Goal: Task Accomplishment & Management: Manage account settings

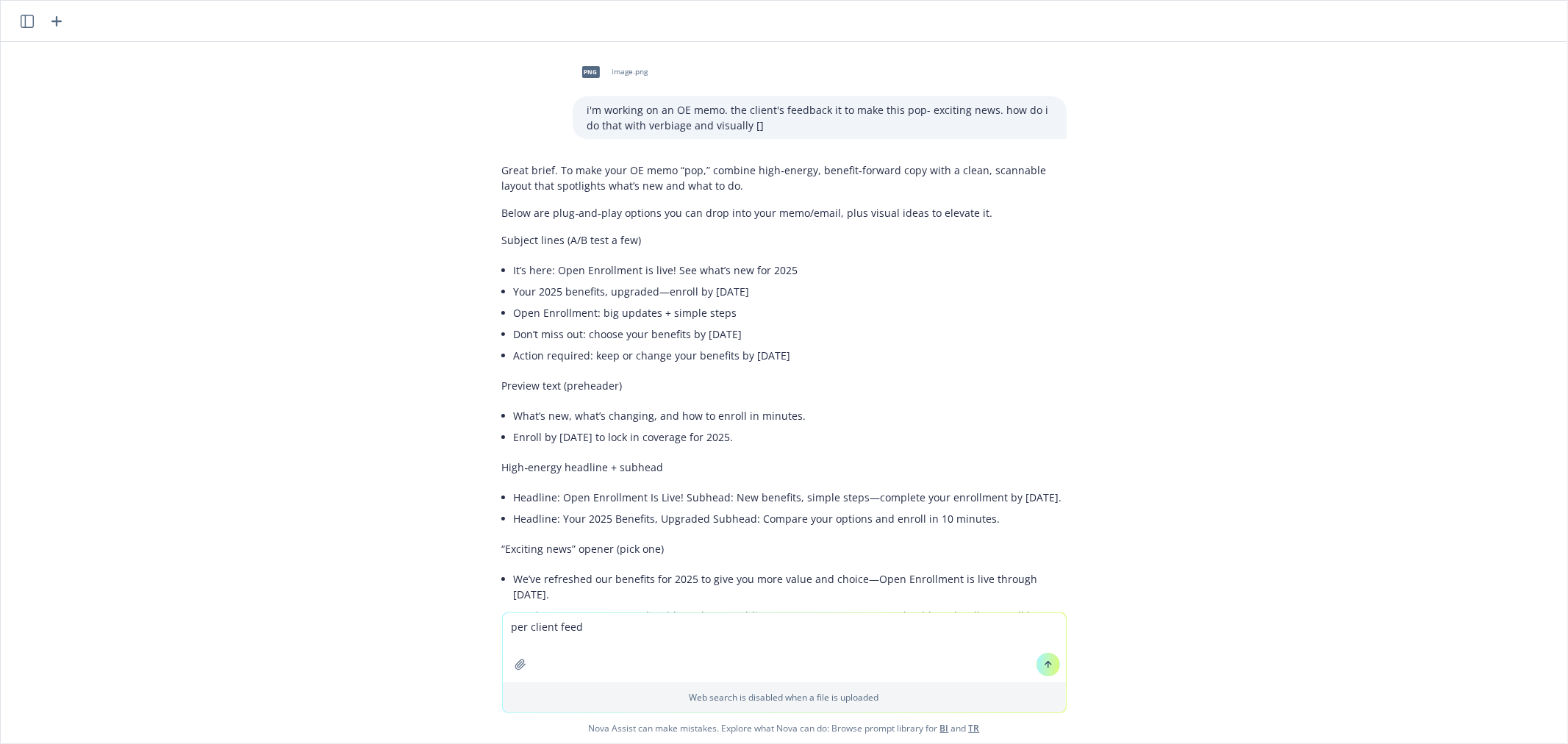
scroll to position [2953, 0]
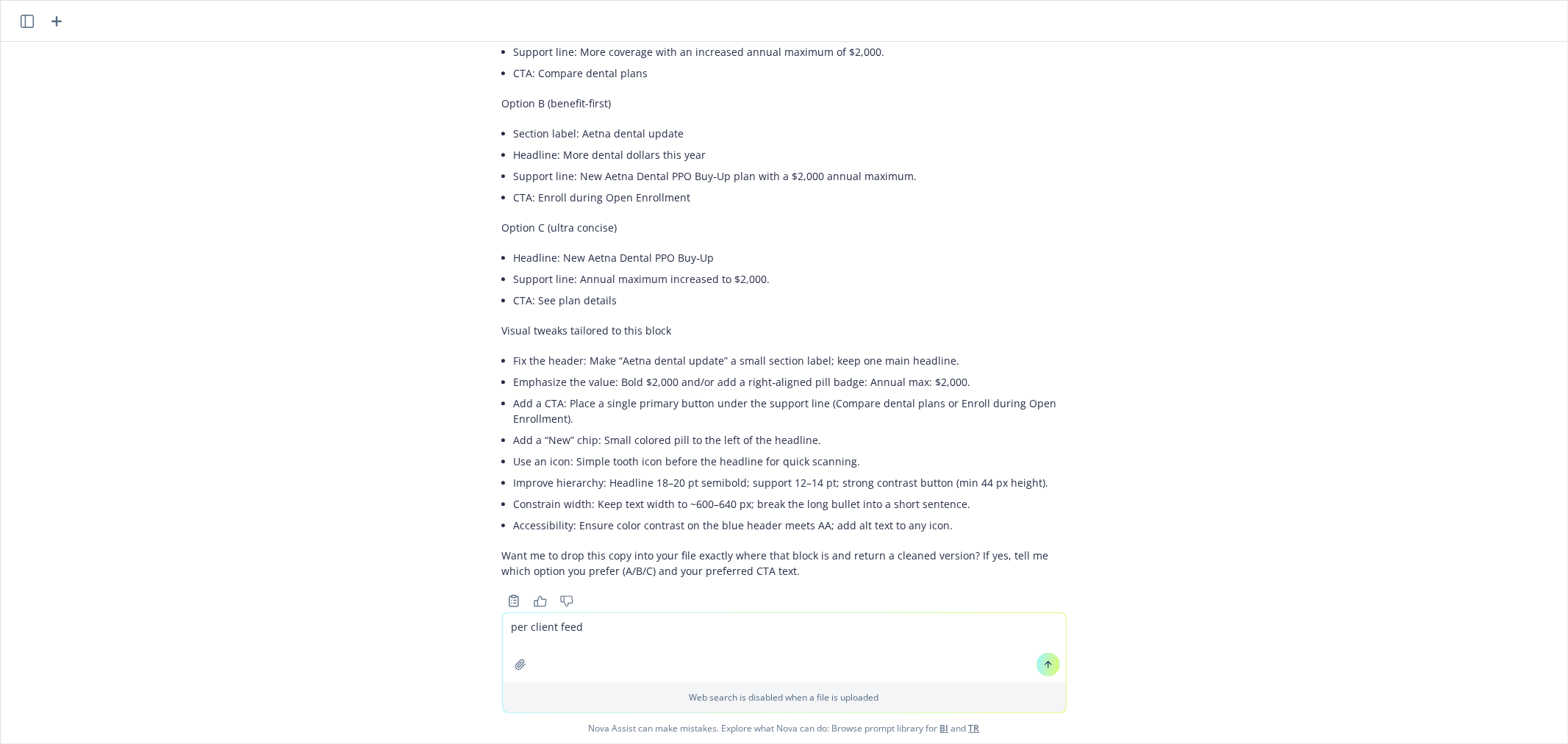
click at [879, 631] on textarea "per client feed" at bounding box center [784, 647] width 563 height 69
paste textarea "]"
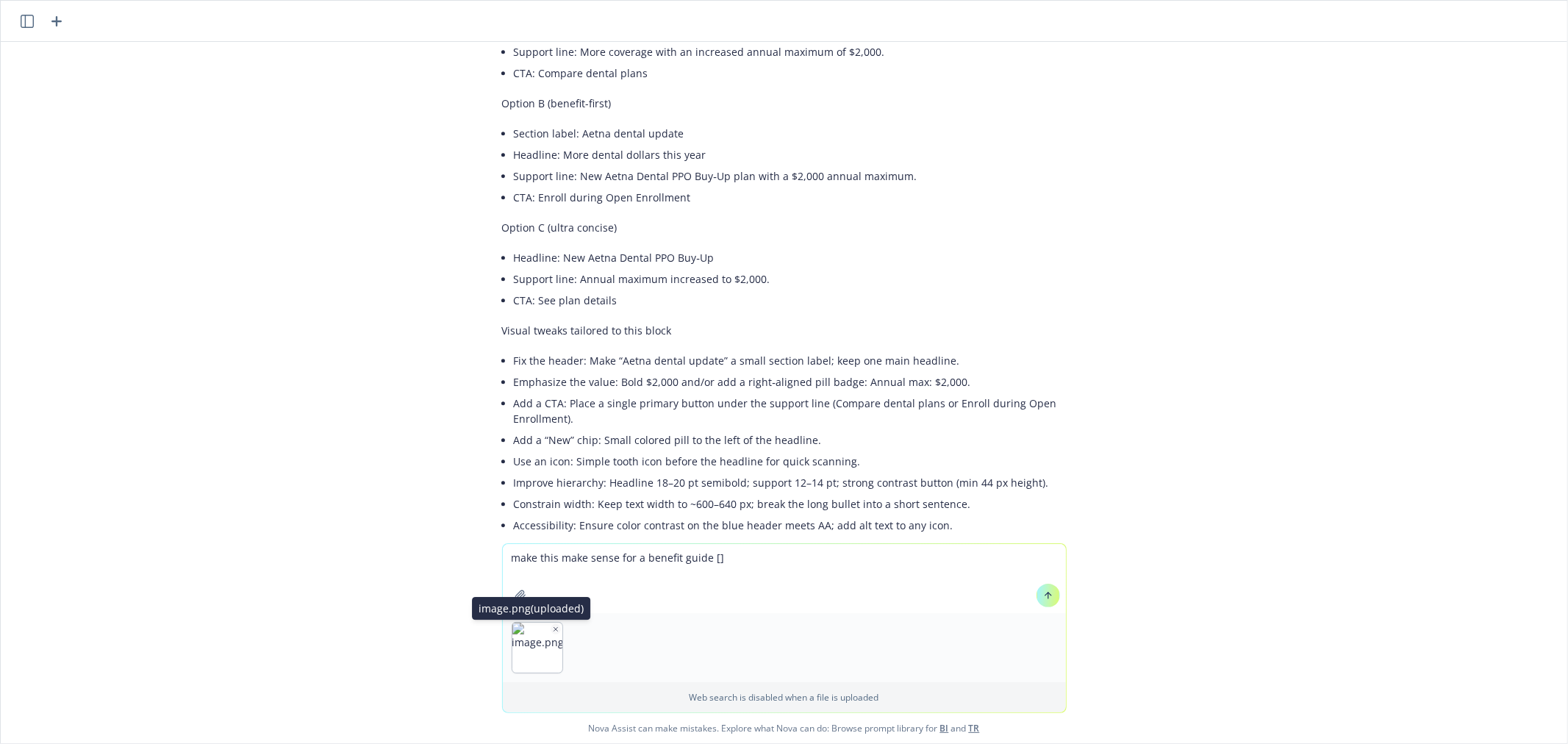
click at [543, 622] on div "image.png (uploaded) image.png (uploaded)" at bounding box center [538, 648] width 51 height 51
click at [552, 627] on icon "button" at bounding box center [556, 629] width 8 height 8
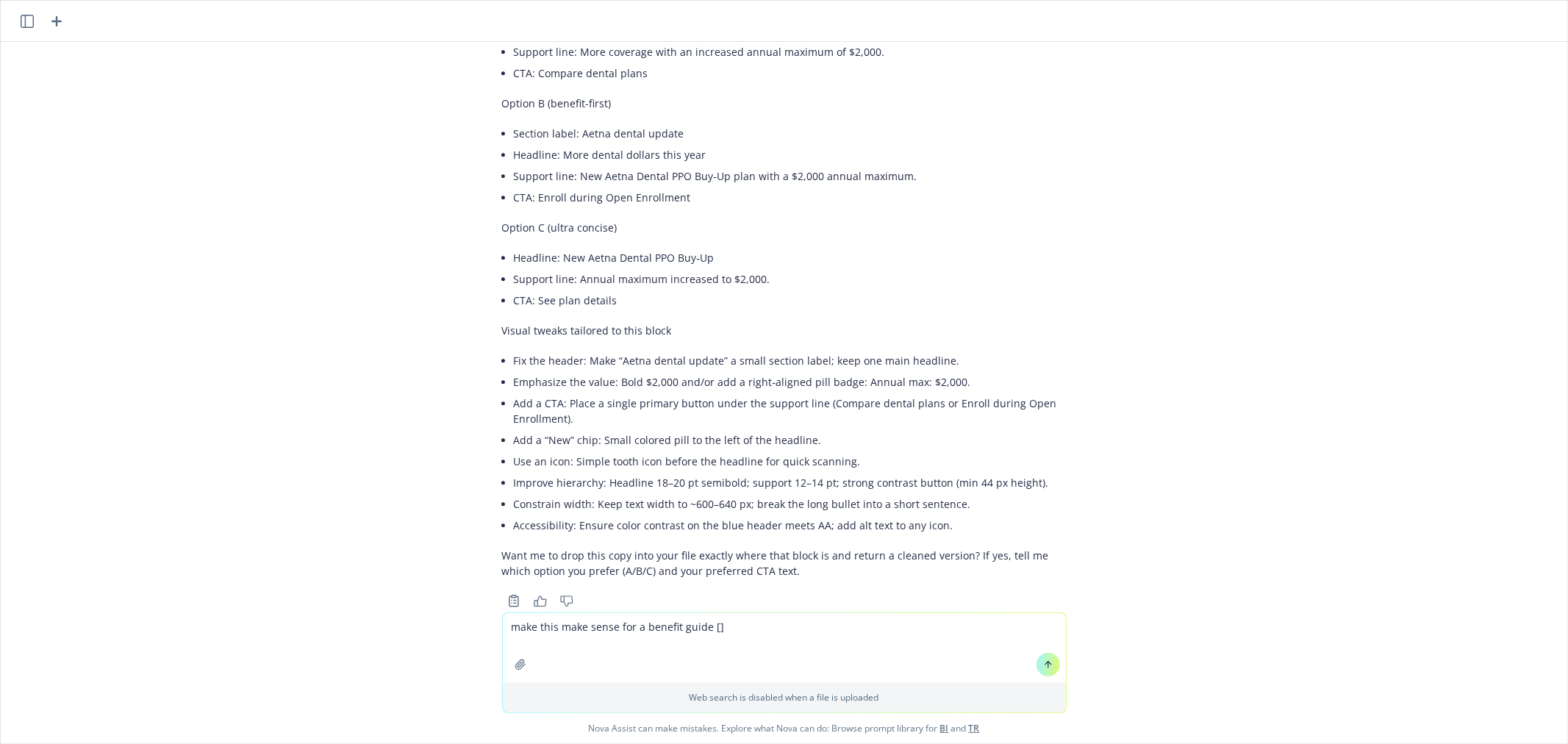
drag, startPoint x: 1489, startPoint y: 268, endPoint x: 1241, endPoint y: 346, distance: 260.0
click at [1487, 268] on div "png image.png i'm working on an OE memo. the client's feedback it to make this …" at bounding box center [784, 327] width 1566 height 571
click at [726, 634] on textarea "make this make sense for a benefit guide []" at bounding box center [784, 647] width 563 height 69
paste textarea "IRS maximum: $23,500 in 2026; 50-59 and 64+ can save an additional $7,5,00 in c…"
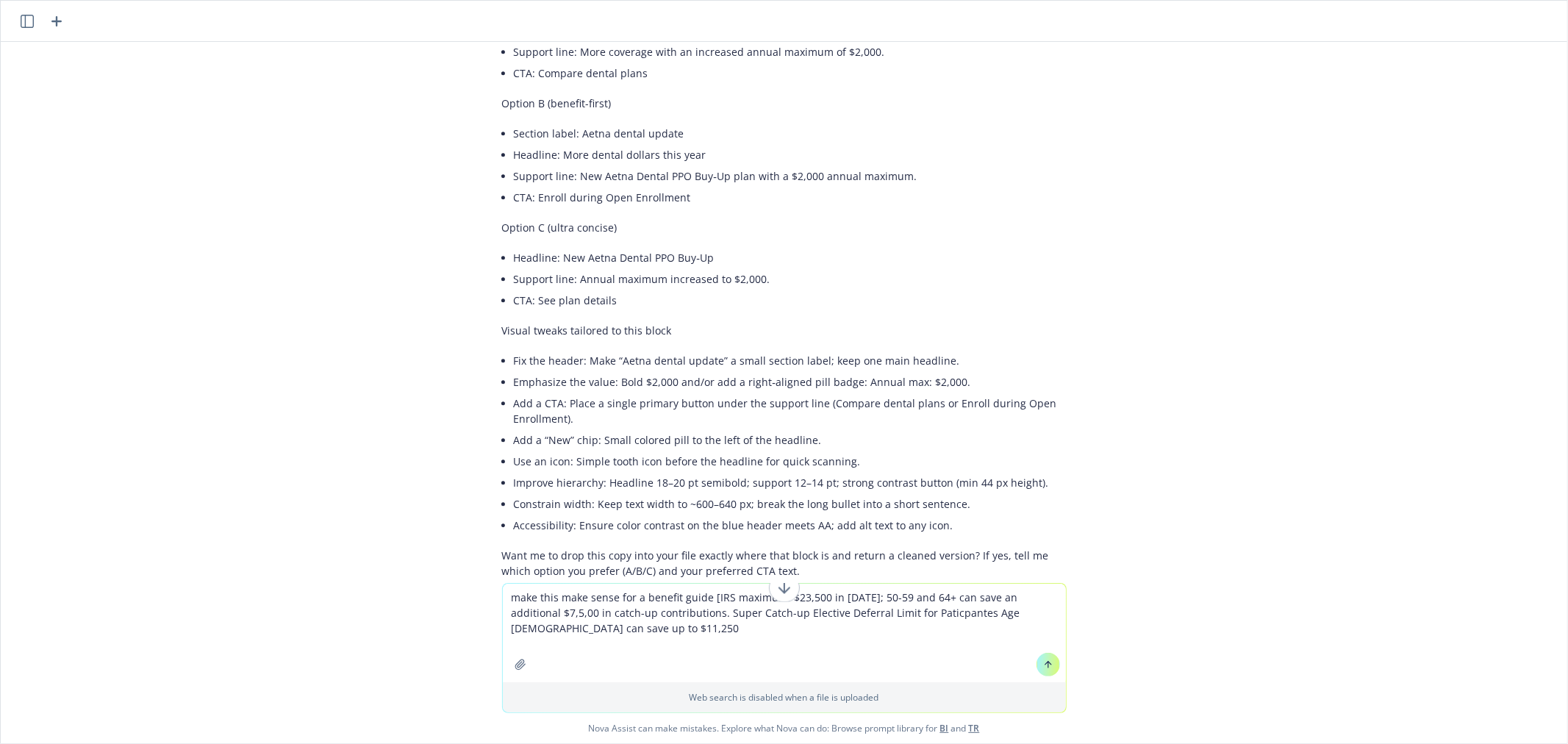
type textarea "make this make sense for a benefit guide [IRS maximum: $23,500 in 2026; 50-59 a…"
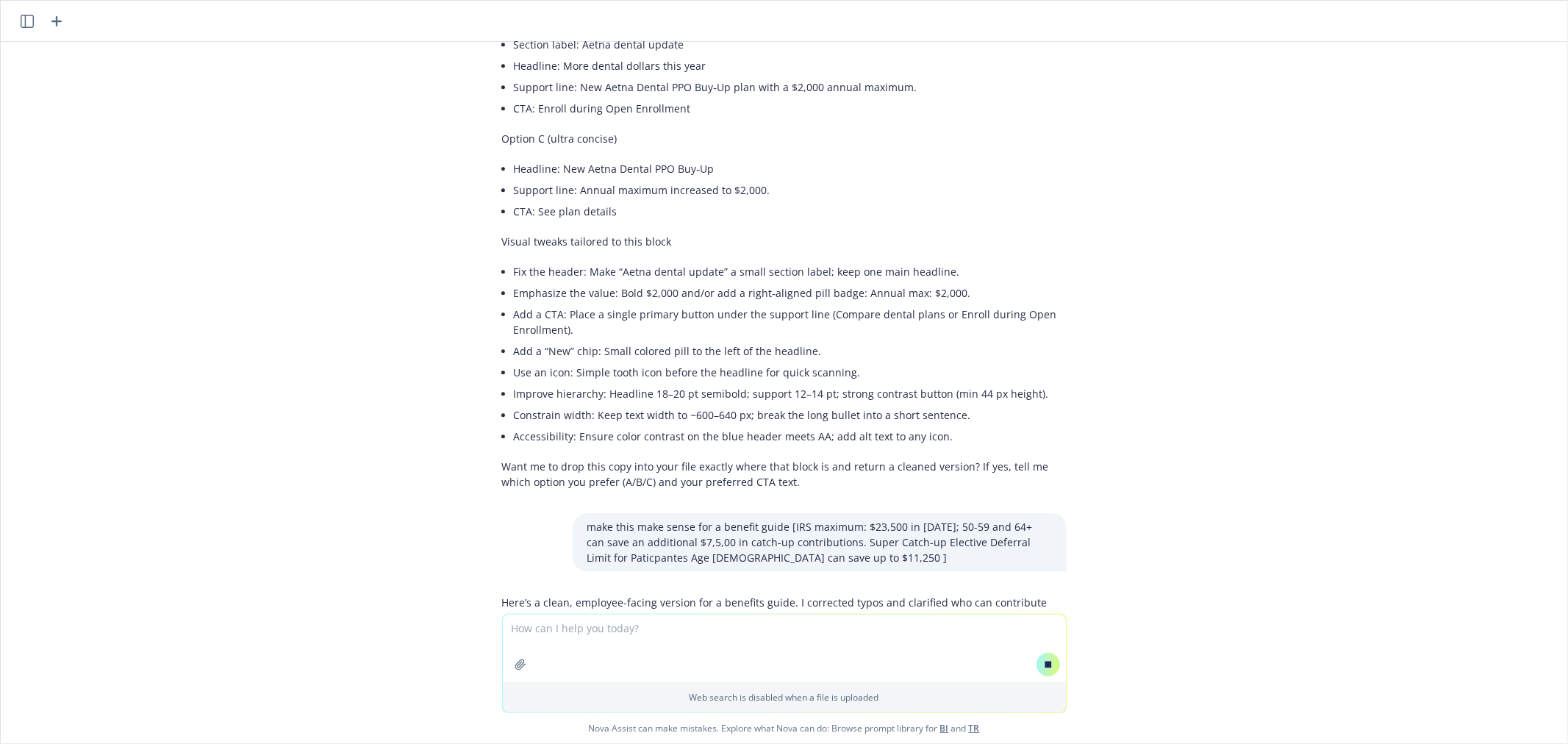
scroll to position [3024, 0]
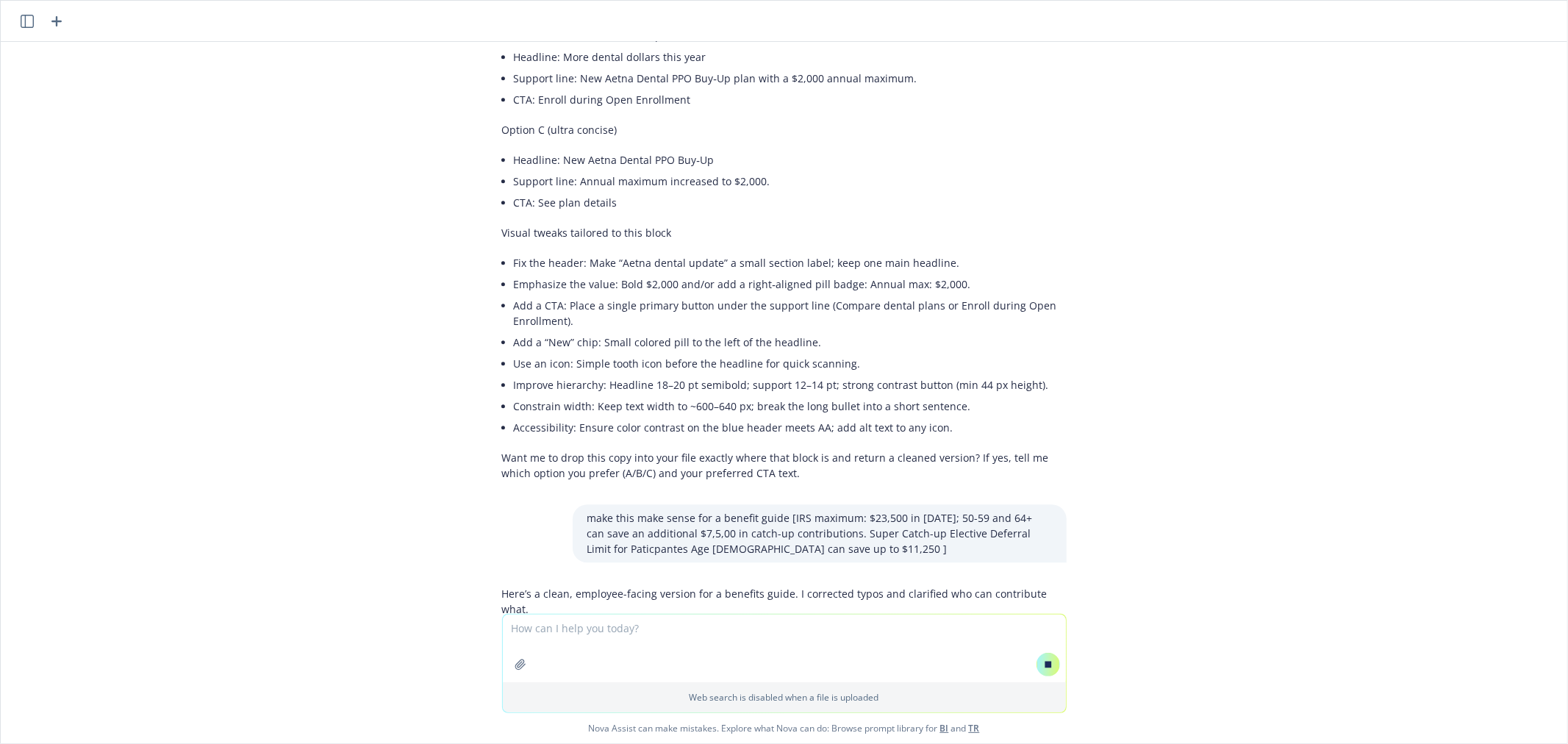
click at [225, 534] on div "png image.png i'm working on an OE memo. the client's feedback it to make this …" at bounding box center [784, 327] width 1566 height 572
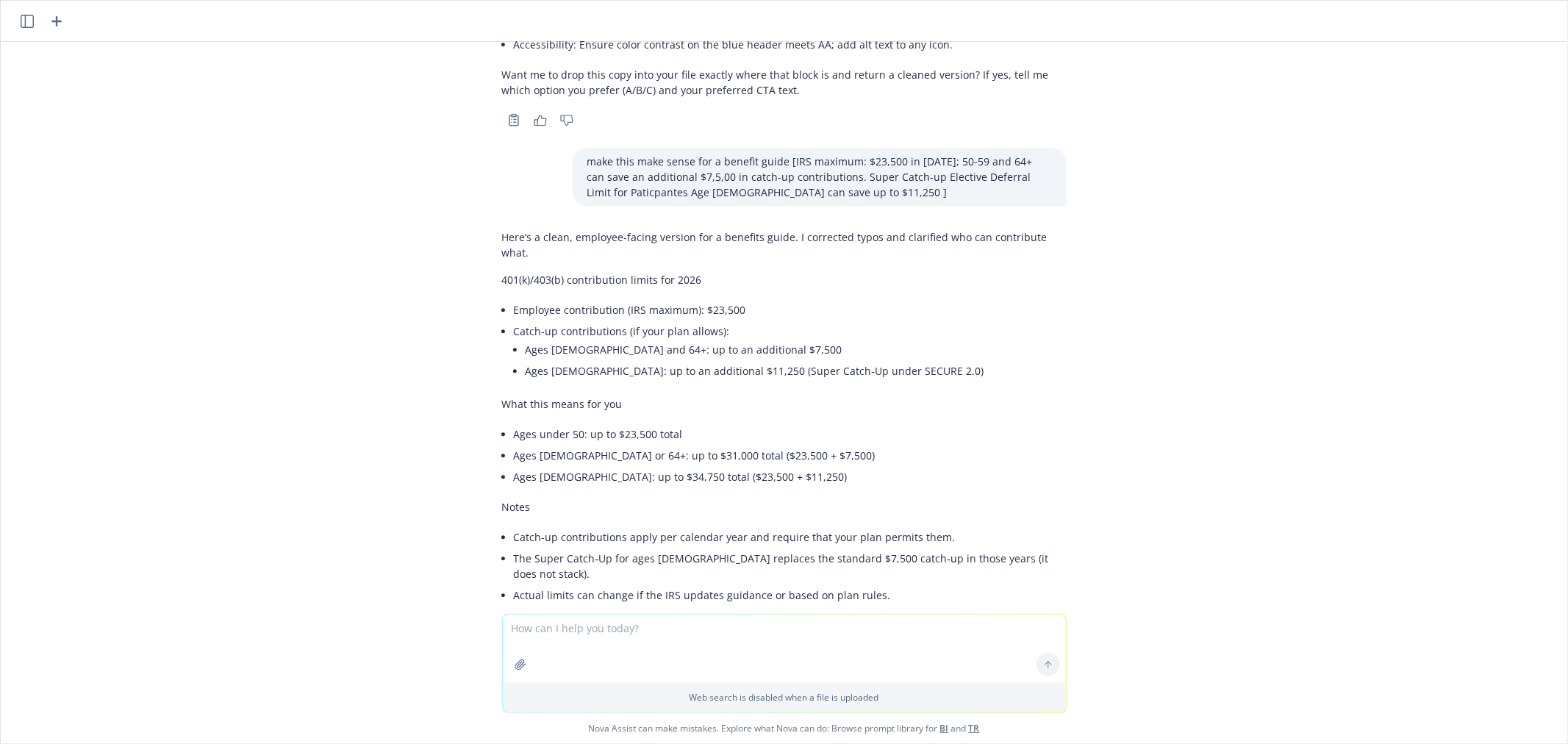
scroll to position [3470, 0]
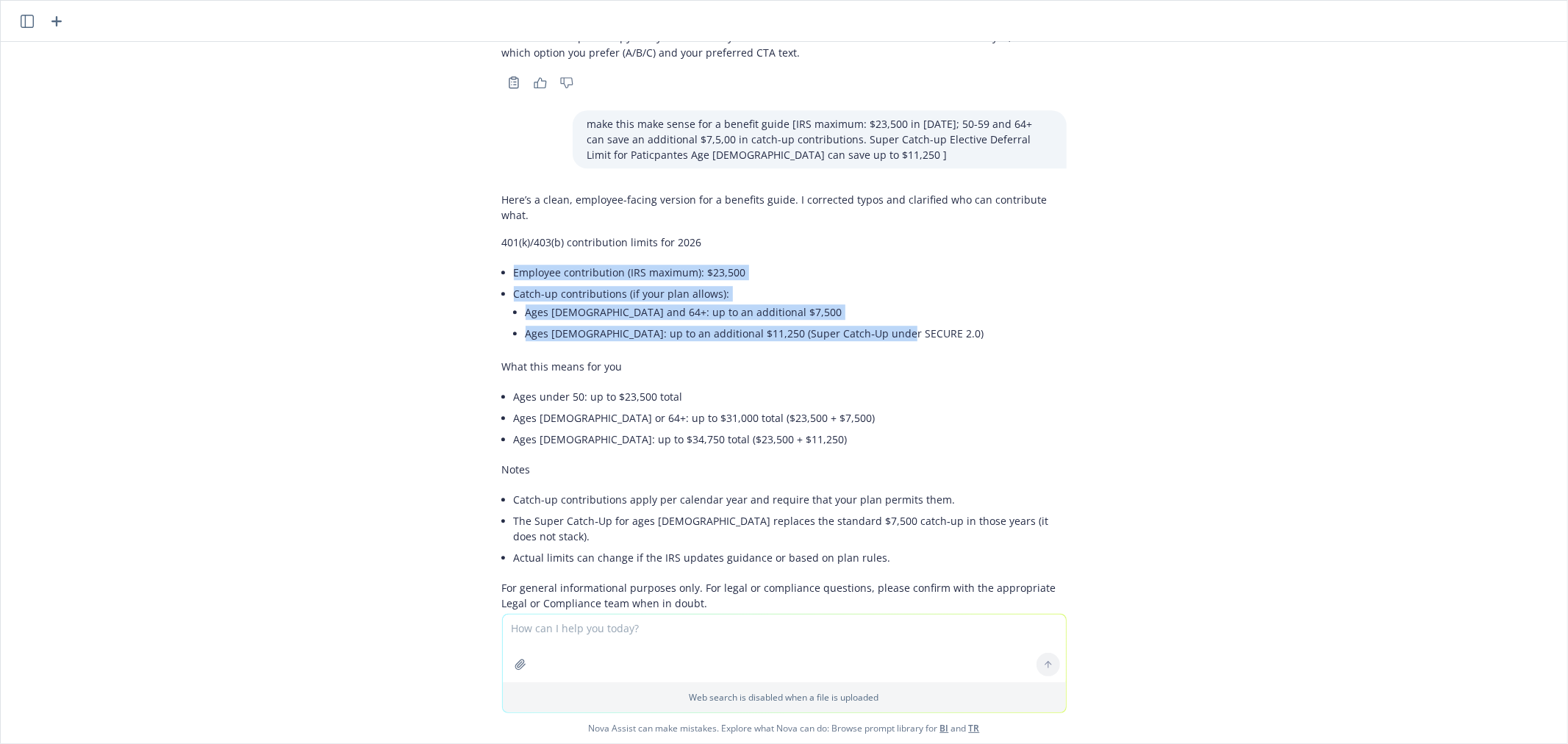
drag, startPoint x: 882, startPoint y: 281, endPoint x: 501, endPoint y: 226, distance: 384.9
click at [514, 262] on ul "Employee contribution (IRS maximum): $23,500 Catch-up contributions (if your pl…" at bounding box center [790, 304] width 553 height 85
copy ul "Employee contribution (IRS maximum): $23,500 Catch-up contributions (if your pl…"
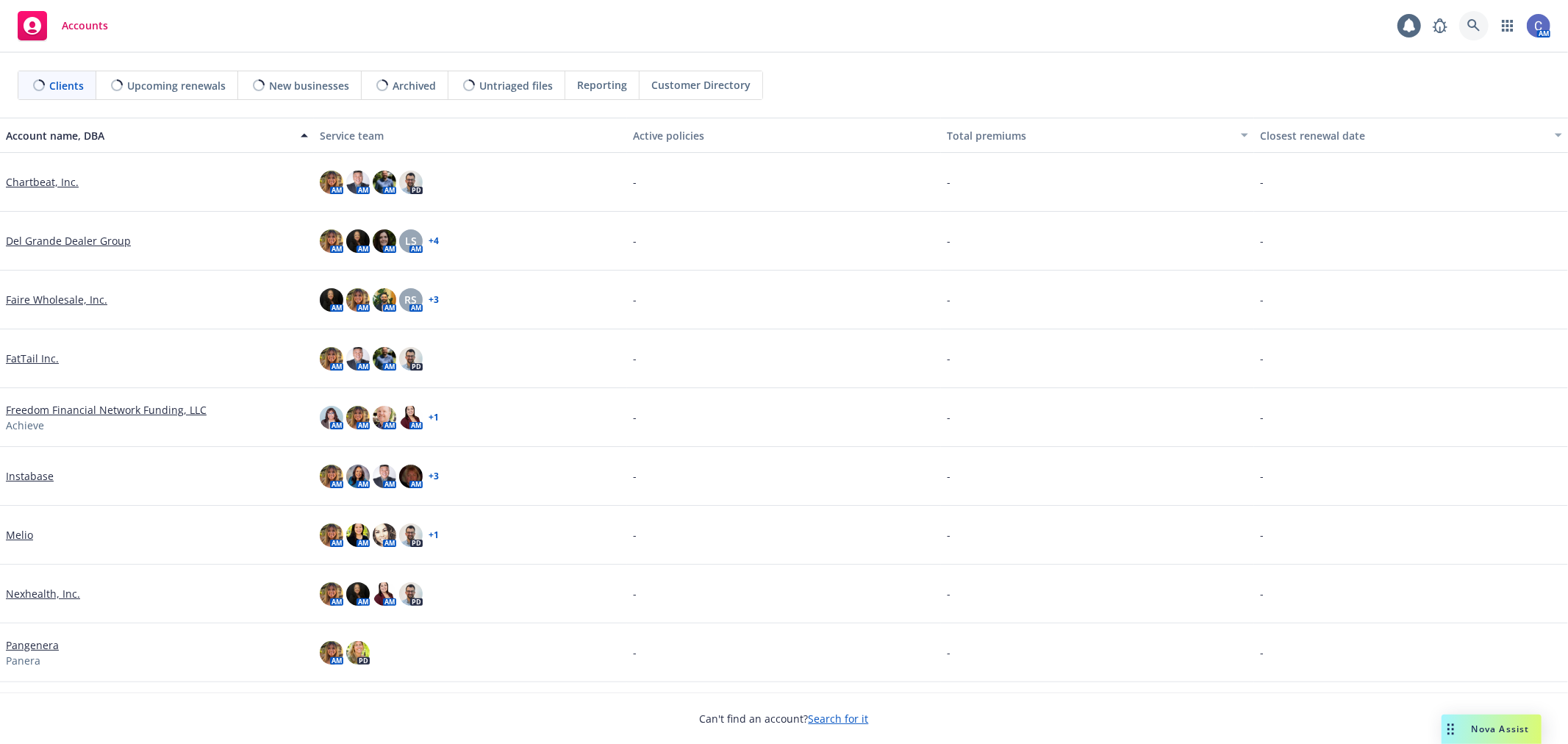
click at [1464, 26] on link at bounding box center [1473, 26] width 29 height 29
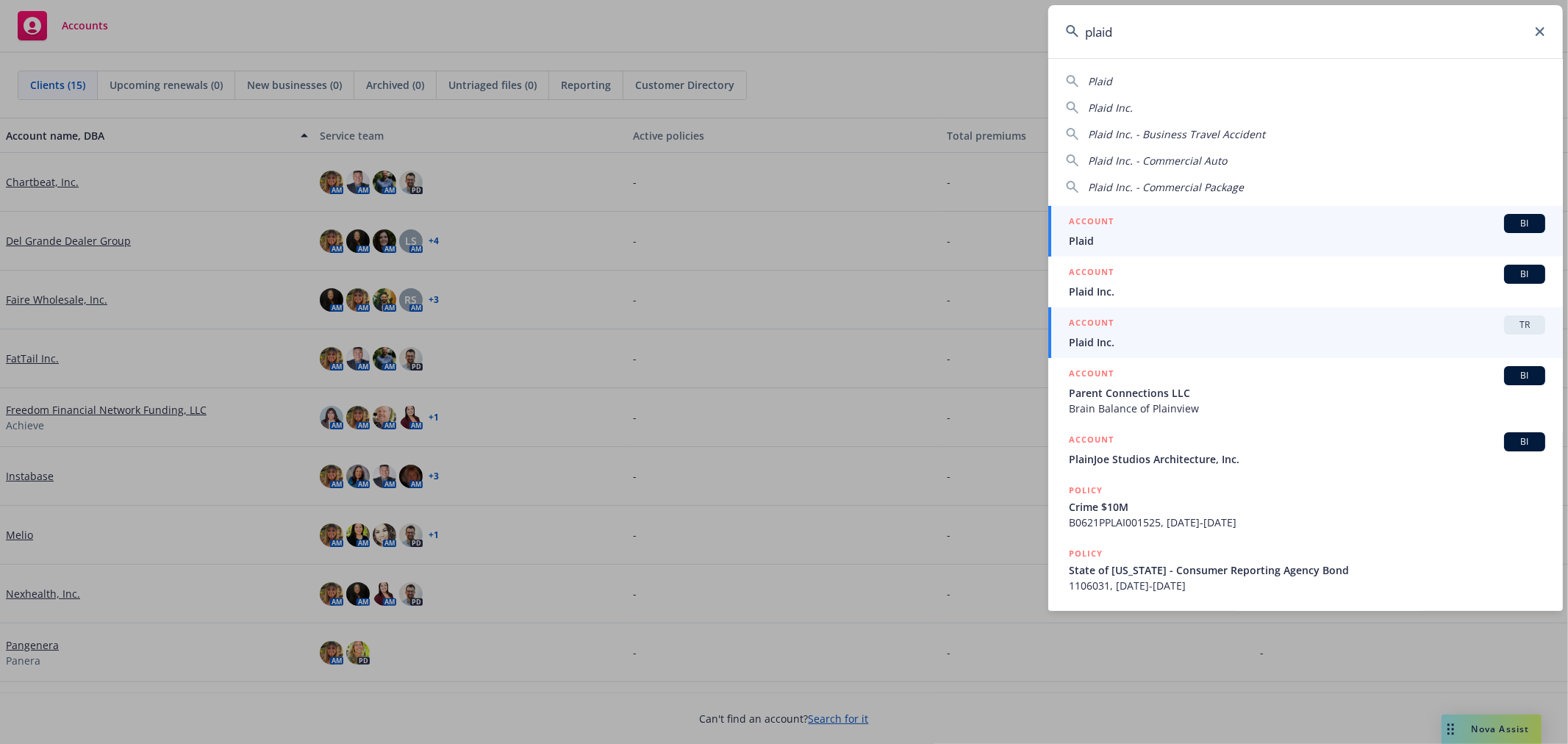
type input "plaid"
click at [1176, 334] on span "Plaid Inc." at bounding box center [1307, 342] width 476 height 15
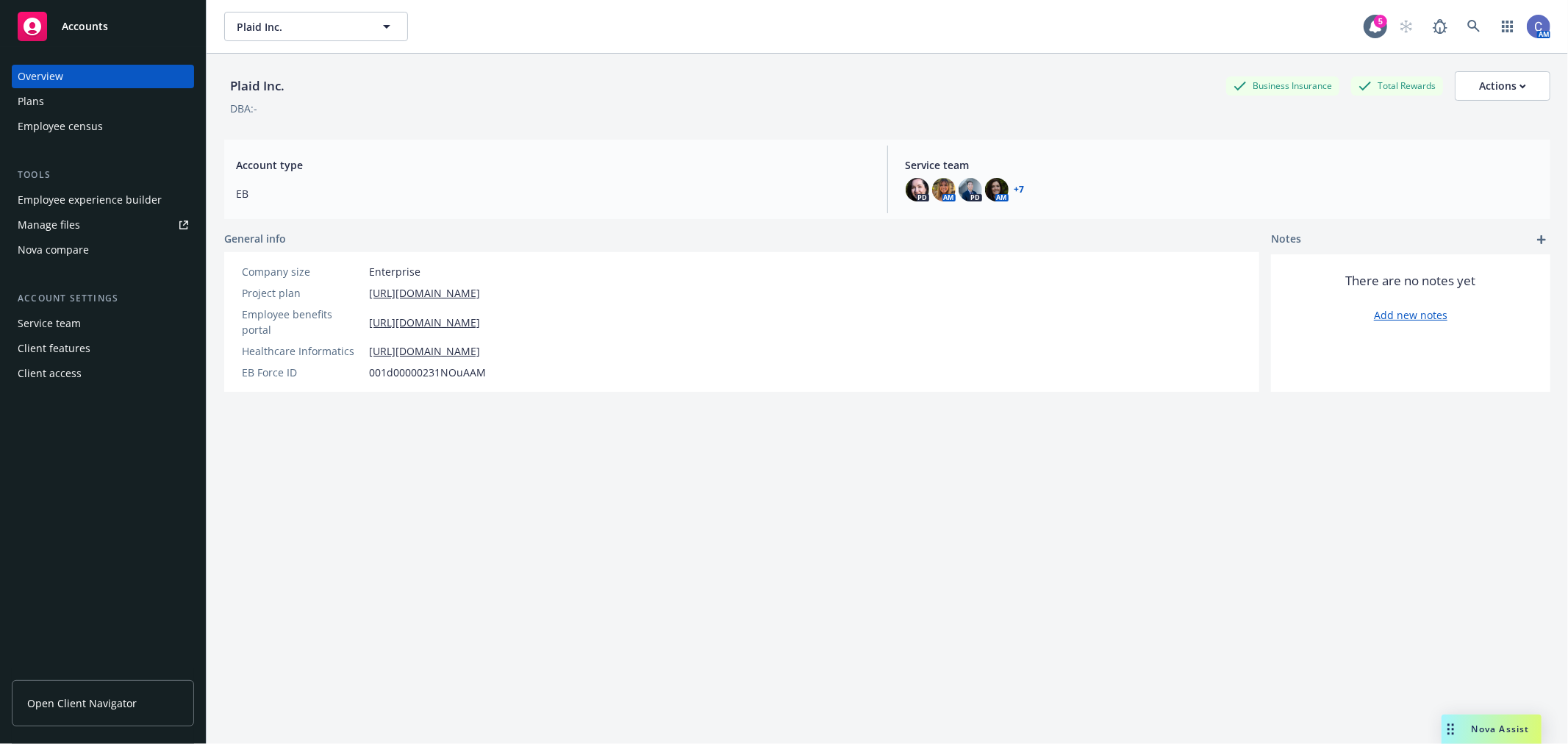
click at [67, 222] on div "Manage files" at bounding box center [48, 225] width 63 height 23
click at [45, 224] on div "Manage files" at bounding box center [48, 225] width 63 height 23
click at [71, 126] on div "Employee census" at bounding box center [60, 126] width 85 height 23
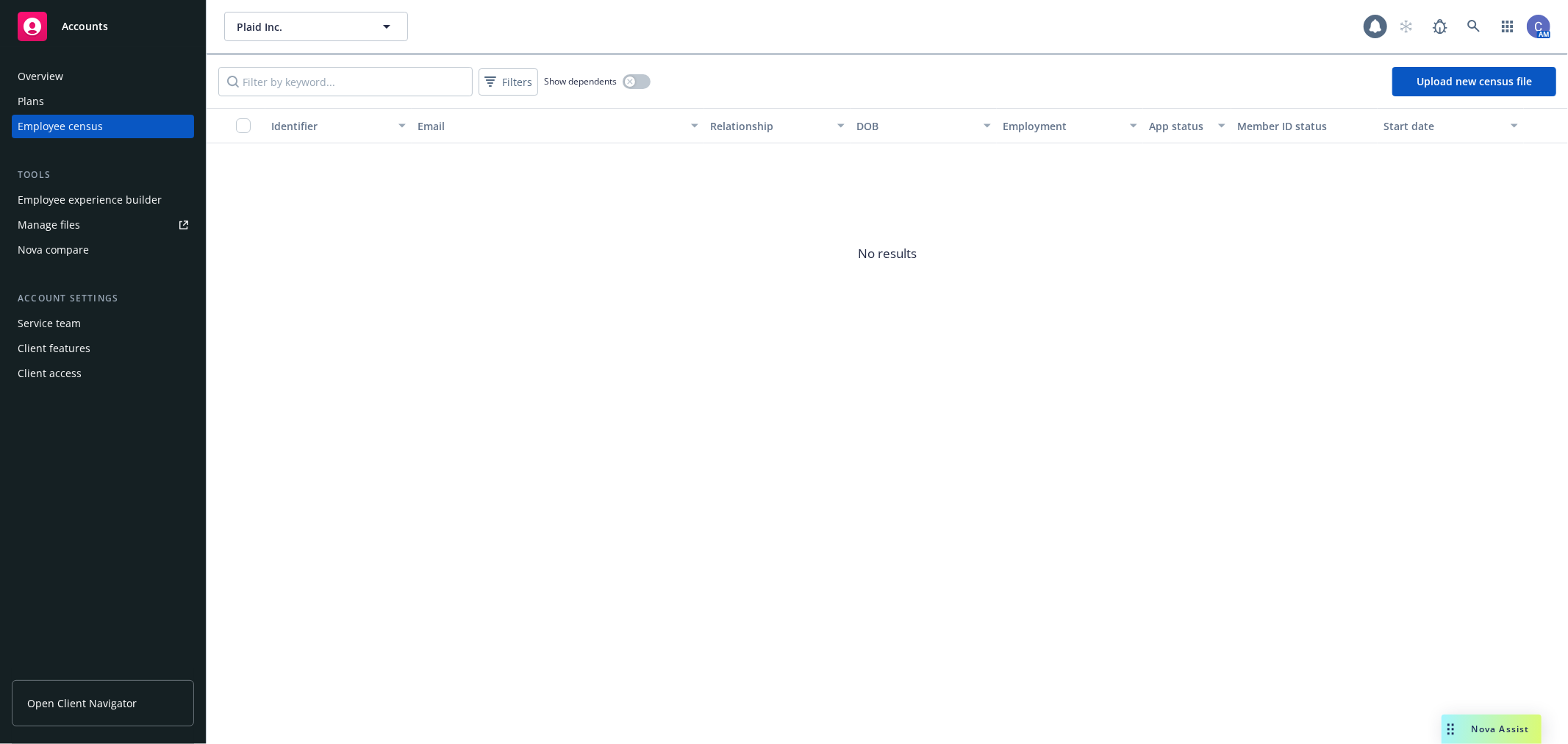
click at [83, 105] on div "Plans" at bounding box center [103, 101] width 171 height 23
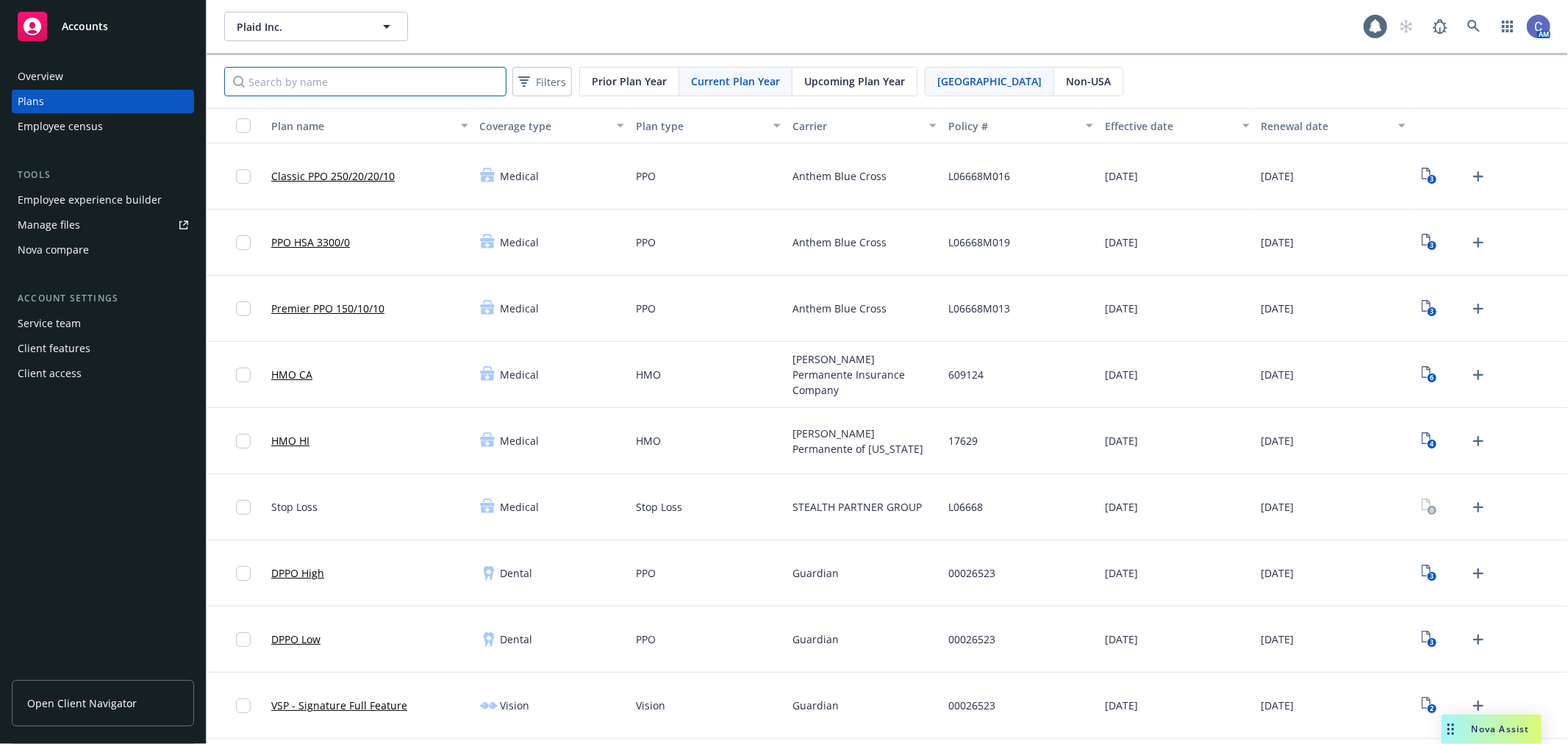
click at [365, 85] on input "Search by name" at bounding box center [365, 81] width 282 height 29
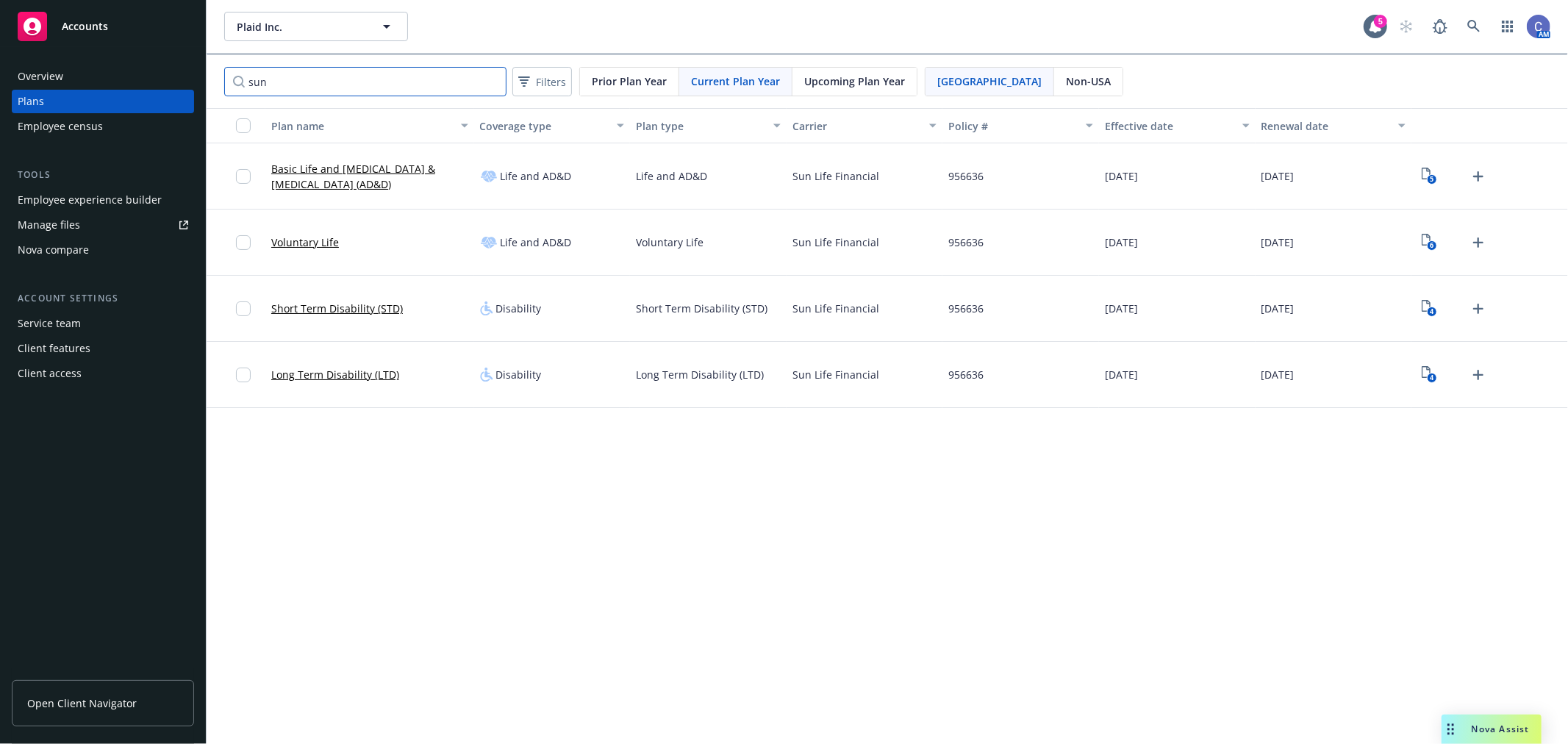
drag, startPoint x: 358, startPoint y: 85, endPoint x: 42, endPoint y: 38, distance: 319.5
click at [42, 38] on div "Accounts Overview Plans Employee census Tools Employee experience builder Manag…" at bounding box center [784, 372] width 1568 height 744
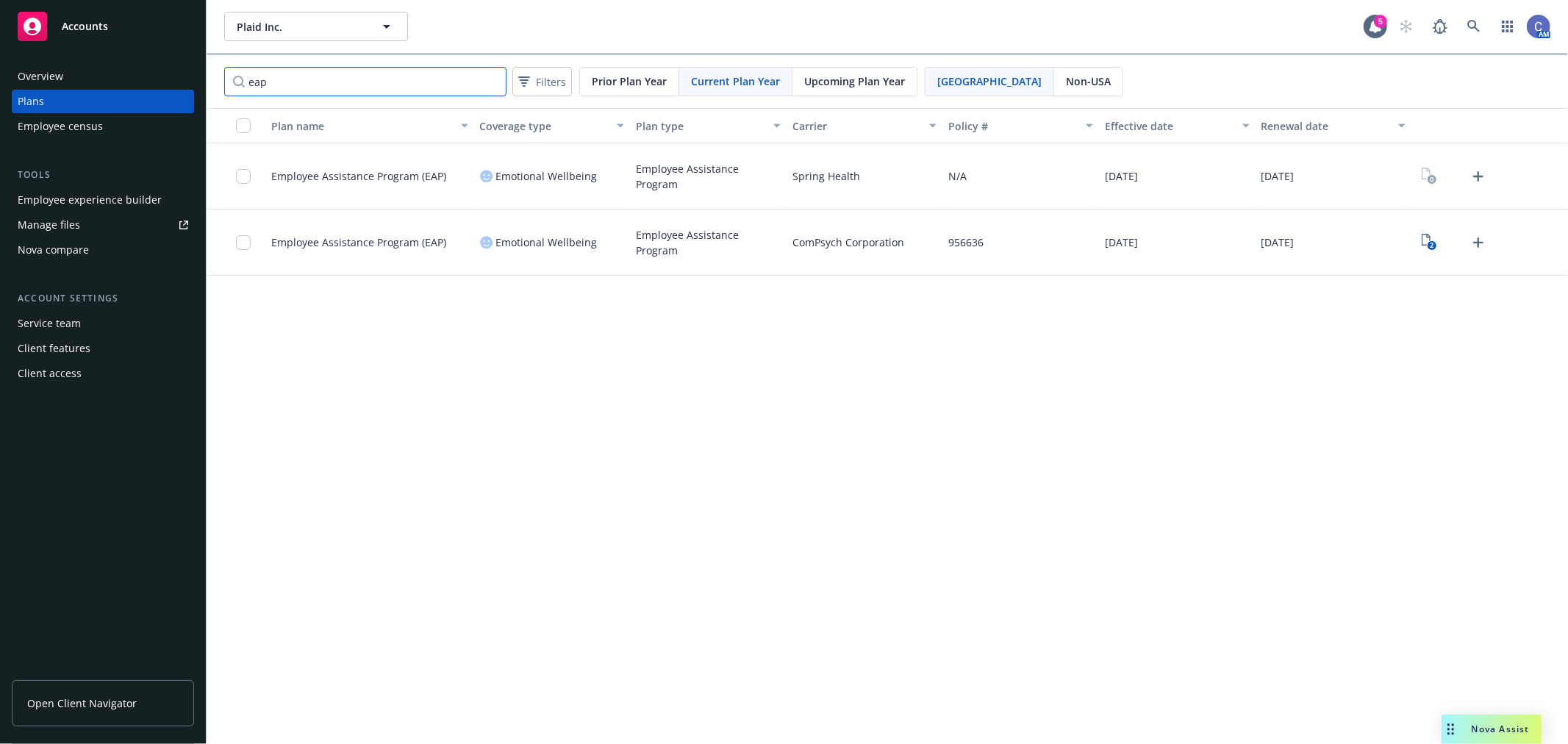
type input "eap"
click at [1433, 243] on text "2" at bounding box center [1431, 246] width 4 height 10
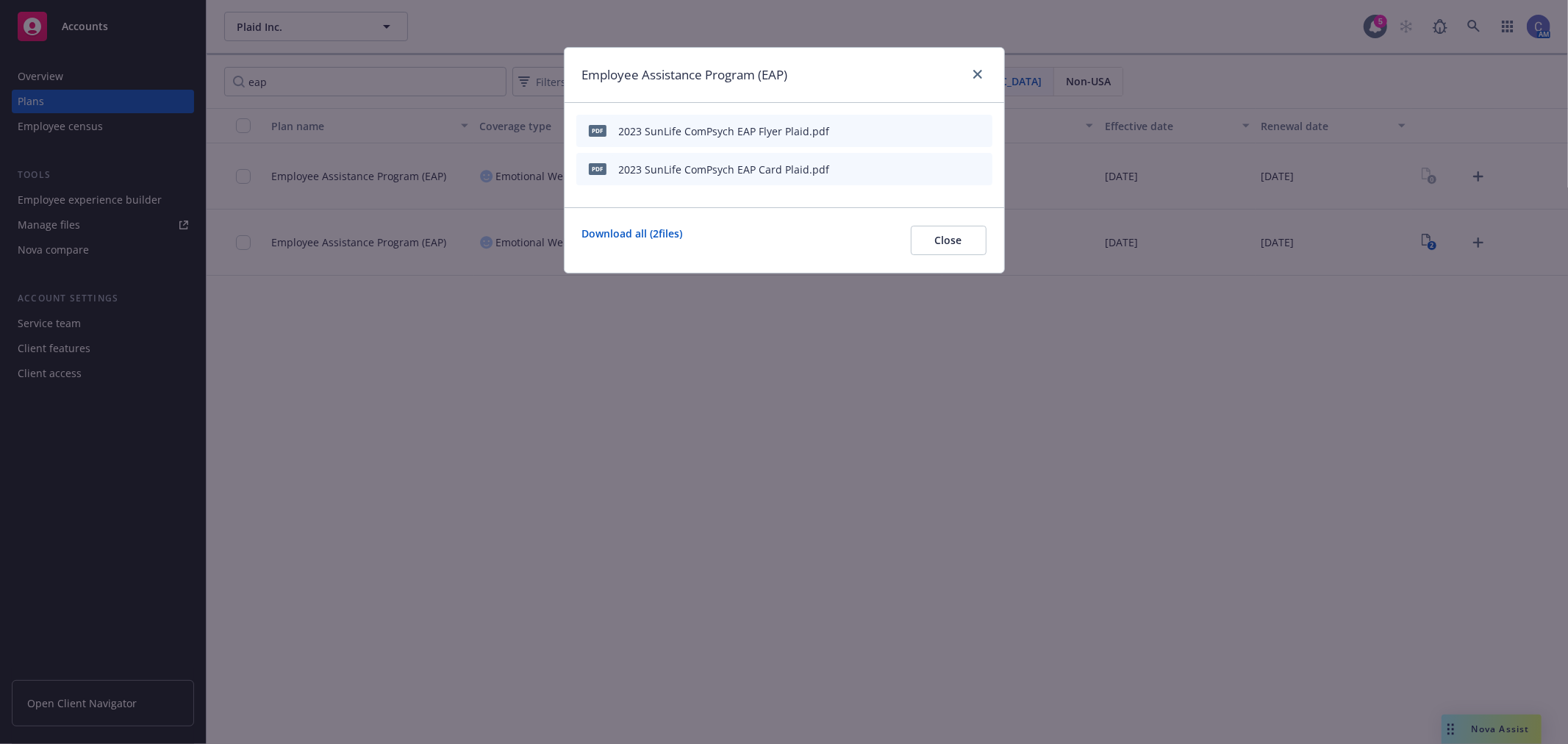
click at [958, 128] on icon "preview file" at bounding box center [955, 130] width 14 height 11
click at [950, 241] on span "Close" at bounding box center [949, 240] width 27 height 14
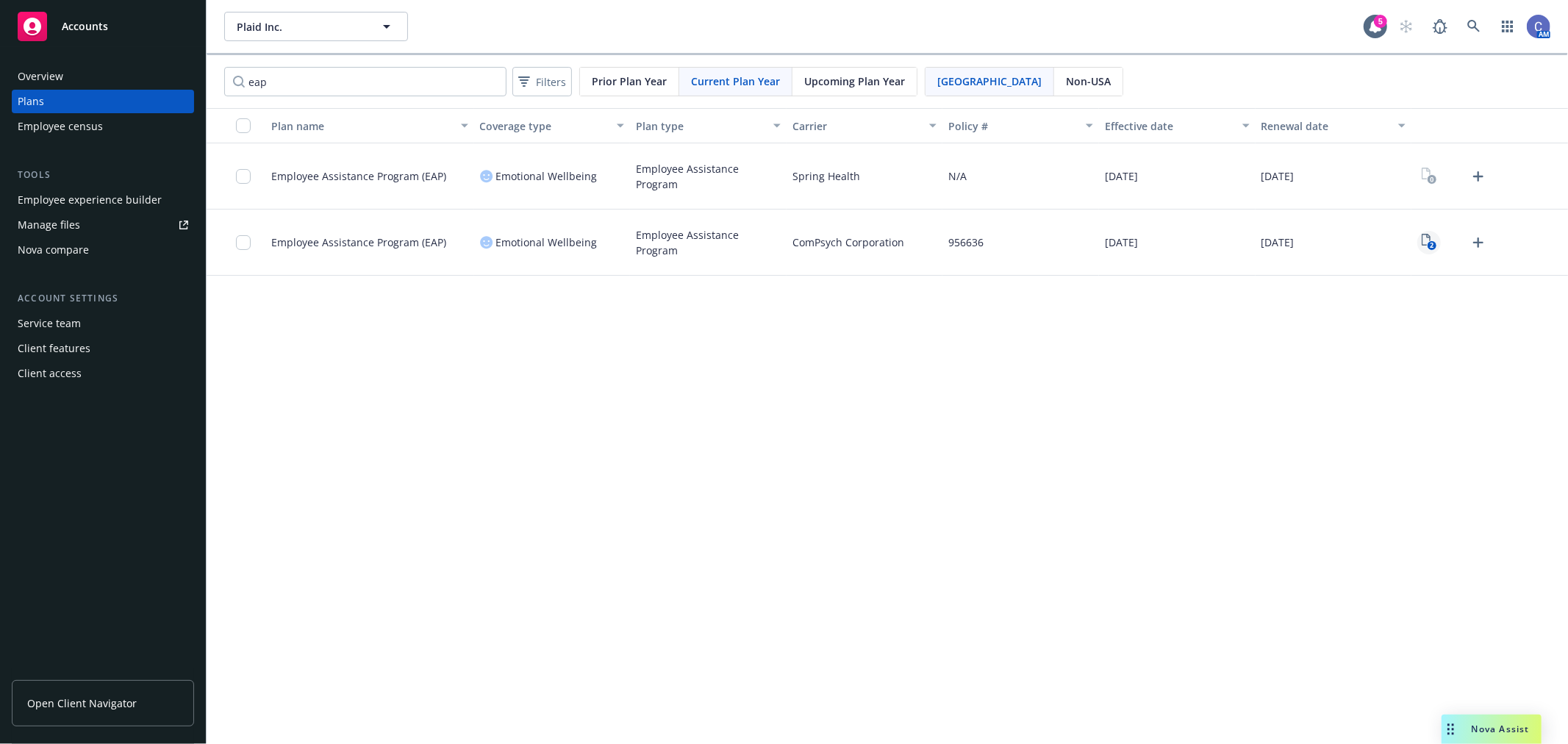
click at [1430, 247] on text "2" at bounding box center [1431, 246] width 4 height 10
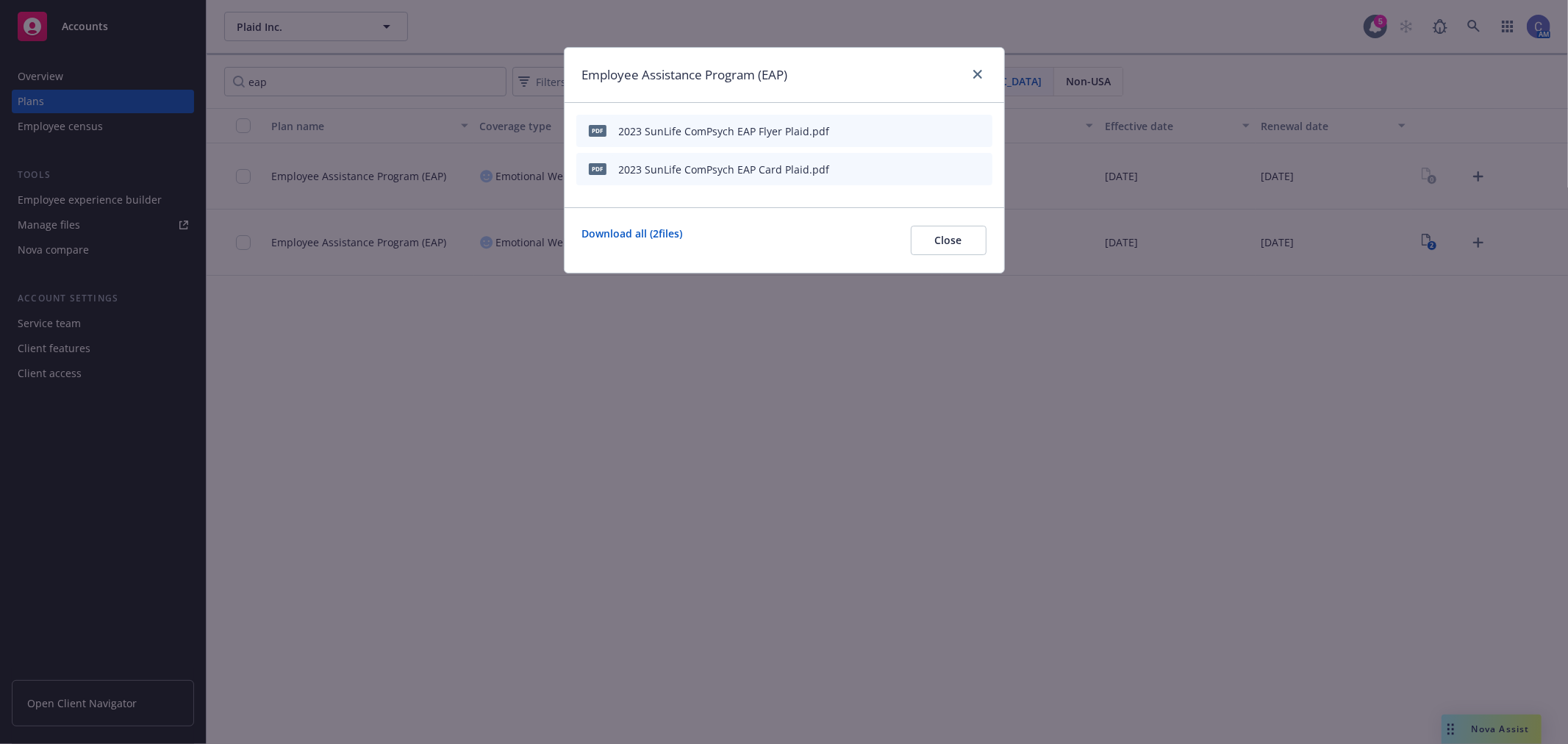
click at [974, 258] on div "Download all ( 2 files) Close" at bounding box center [784, 240] width 439 height 66
click at [941, 246] on span "Close" at bounding box center [949, 240] width 27 height 14
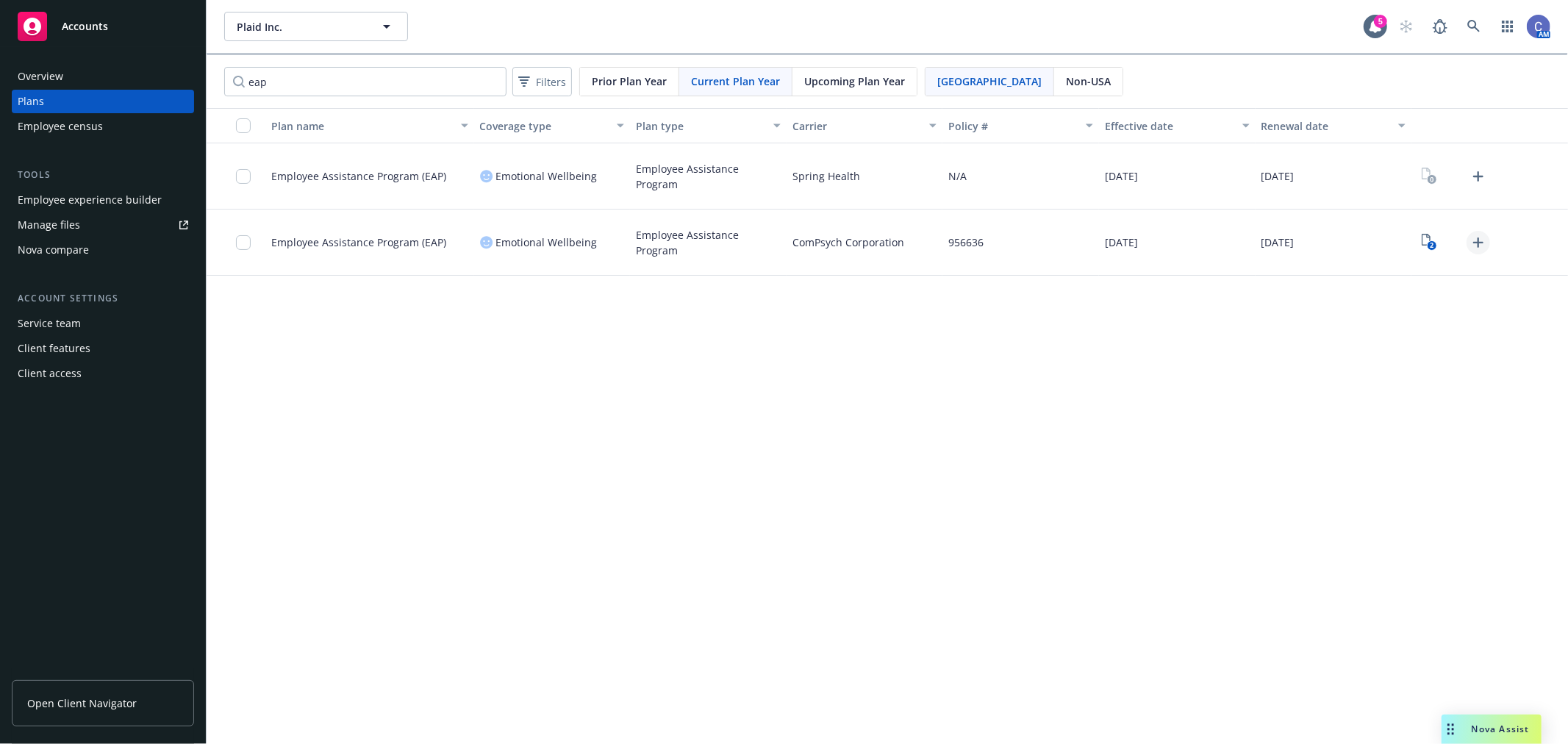
click at [1472, 248] on icon "Upload Plan Documents" at bounding box center [1478, 242] width 17 height 17
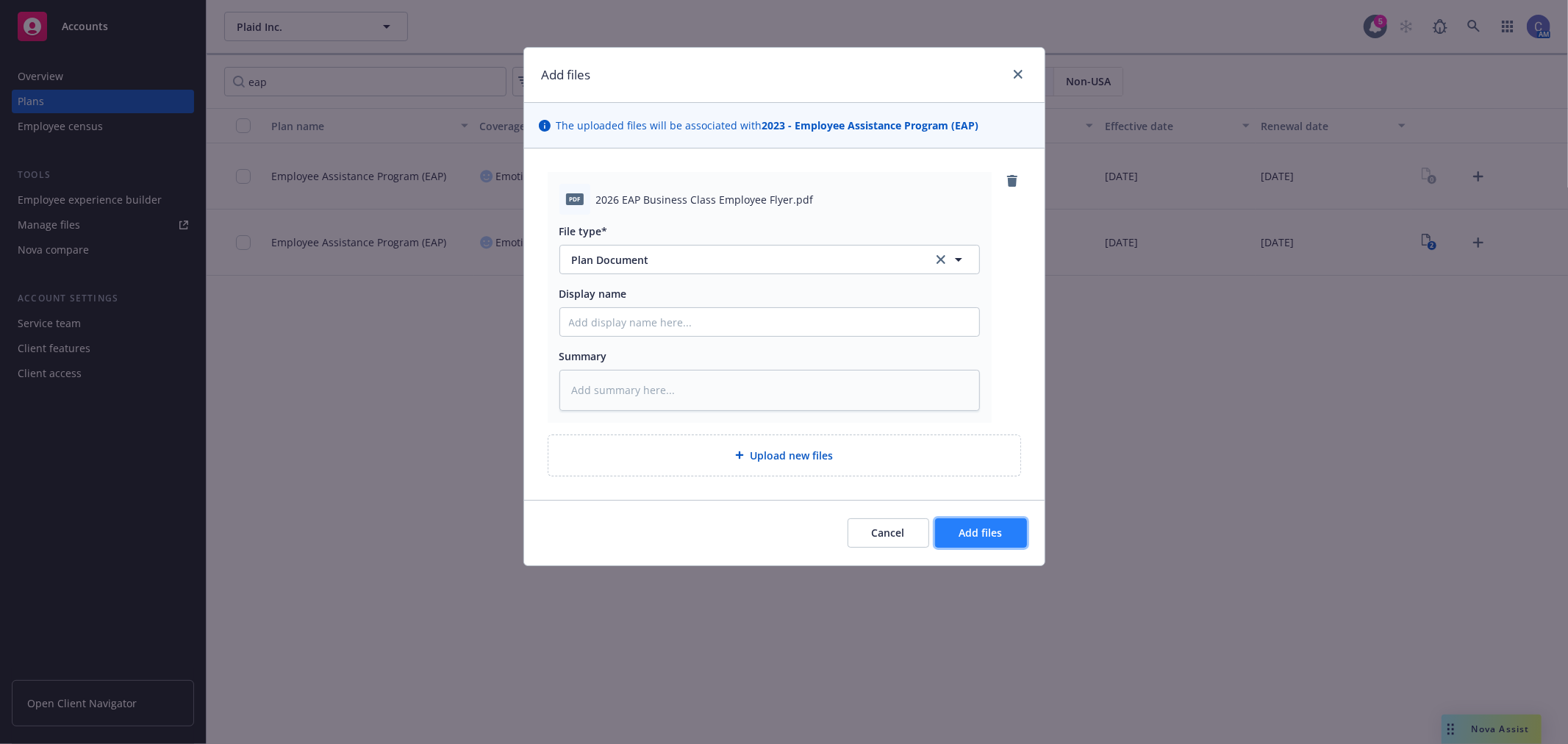
click at [975, 535] on span "Add files" at bounding box center [981, 532] width 43 height 14
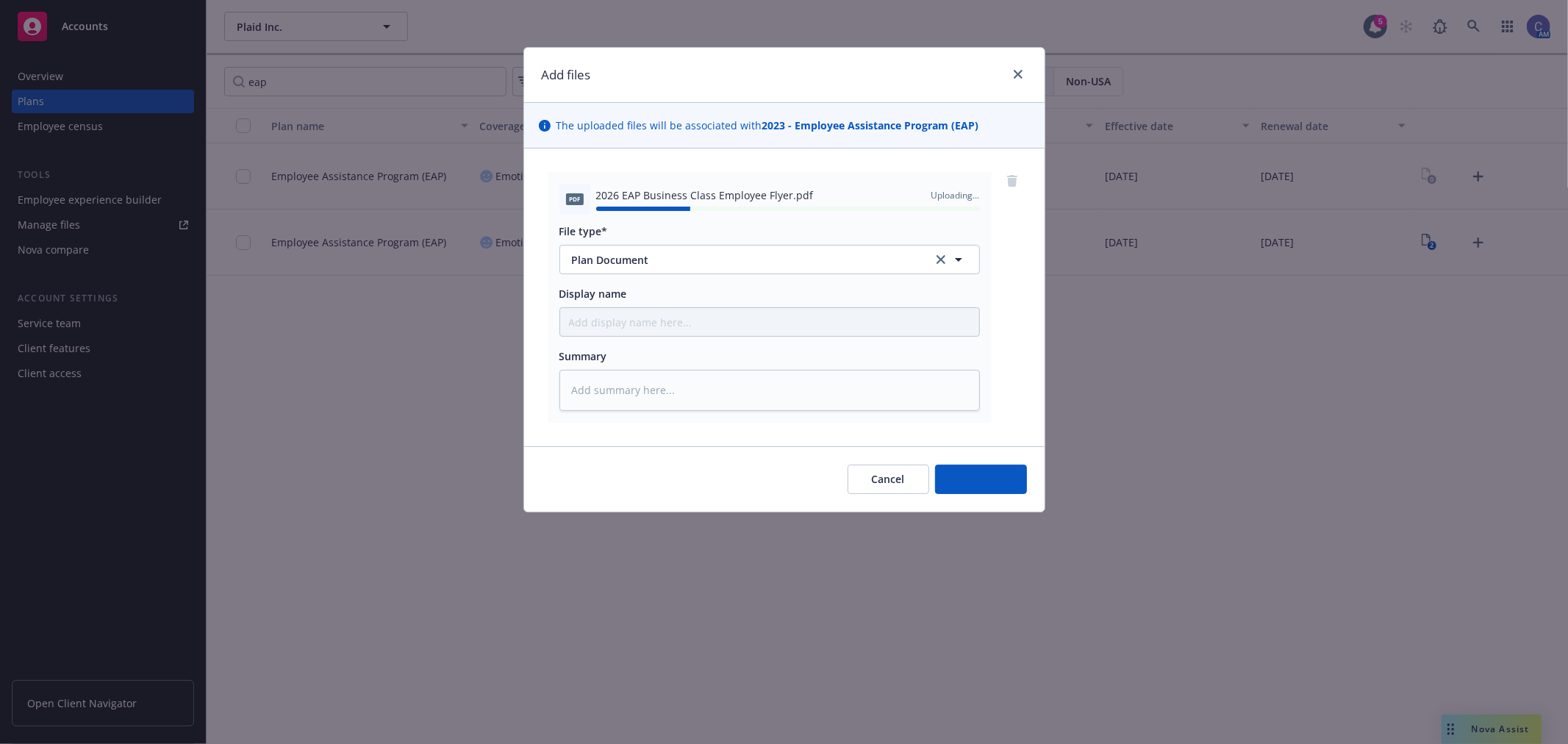
type textarea "x"
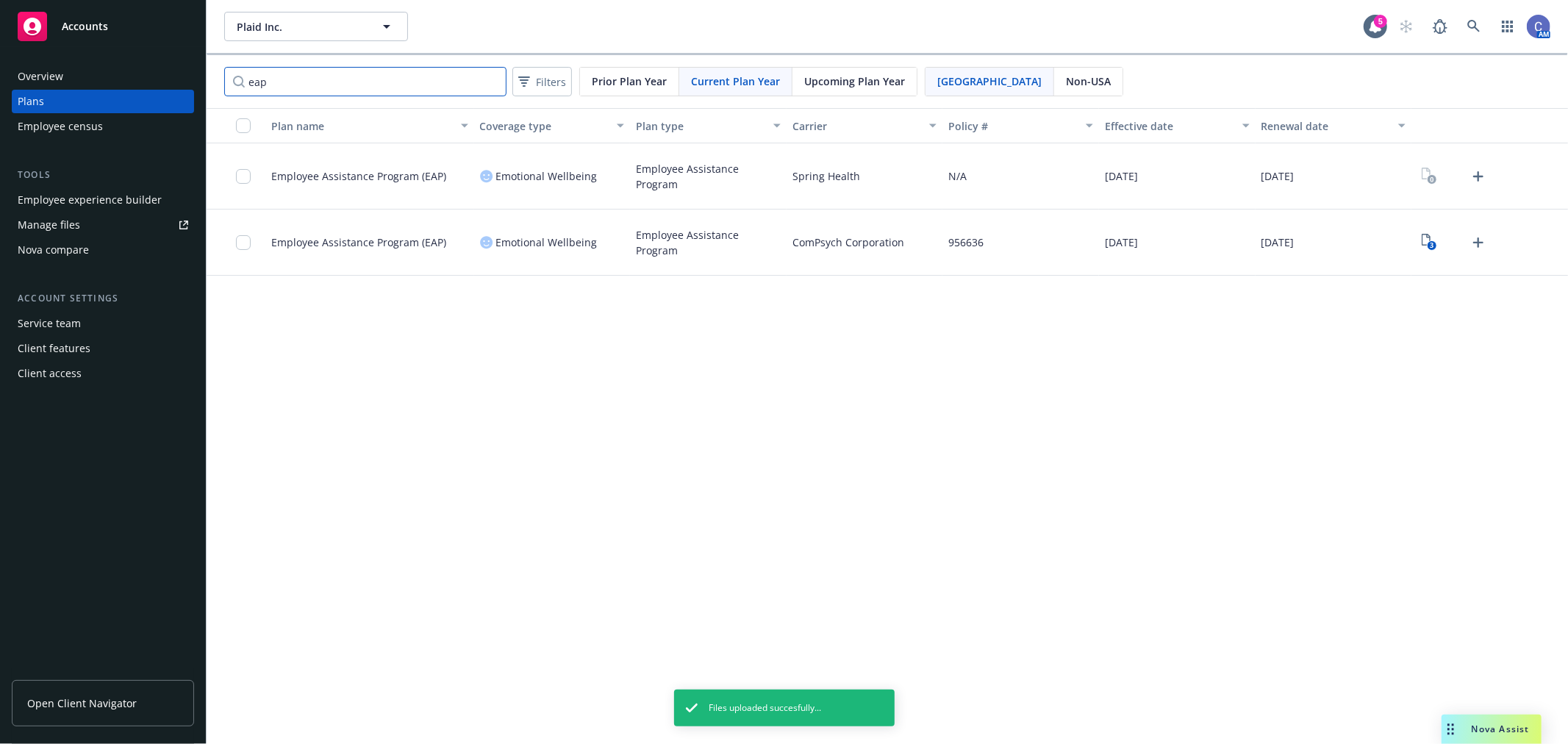
click at [324, 79] on input "eap" at bounding box center [365, 81] width 282 height 29
drag, startPoint x: 42, startPoint y: 76, endPoint x: 48, endPoint y: 81, distance: 7.8
click at [40, 75] on div "Accounts Overview Plans Employee census Tools Employee experience builder Manag…" at bounding box center [784, 372] width 1568 height 744
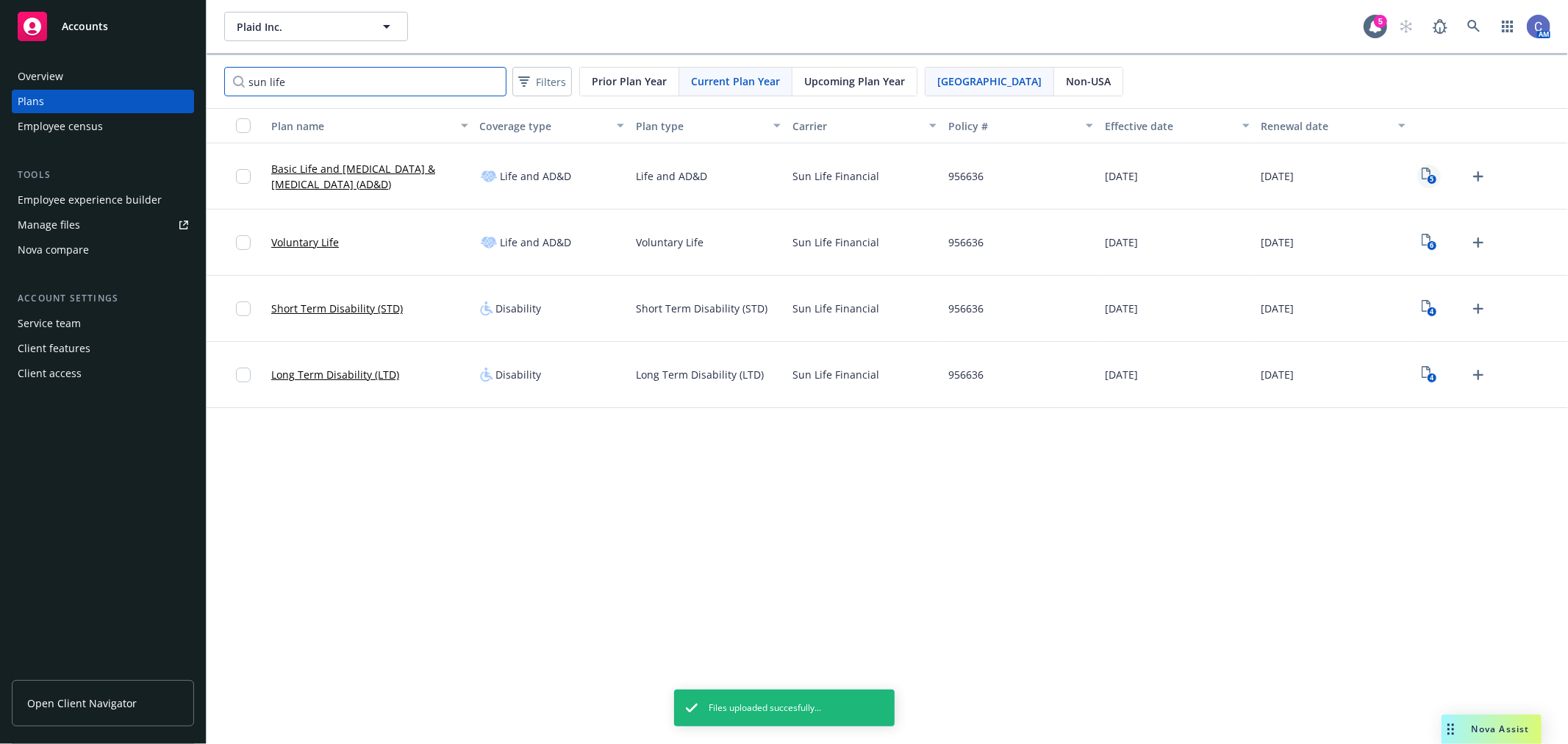
type input "sun life"
click at [1433, 179] on text "5" at bounding box center [1431, 179] width 4 height 10
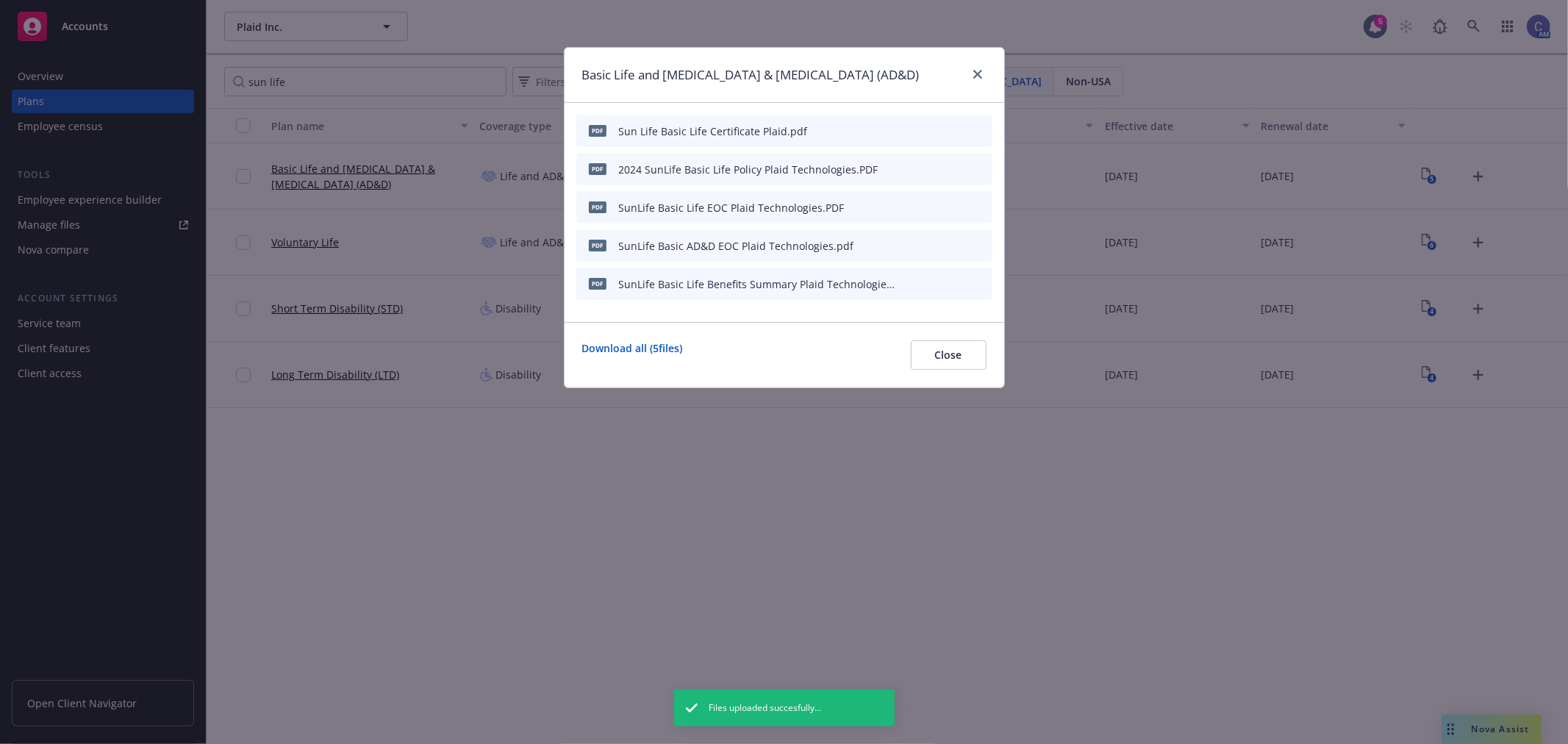
click at [952, 284] on icon "preview file" at bounding box center [955, 284] width 14 height 11
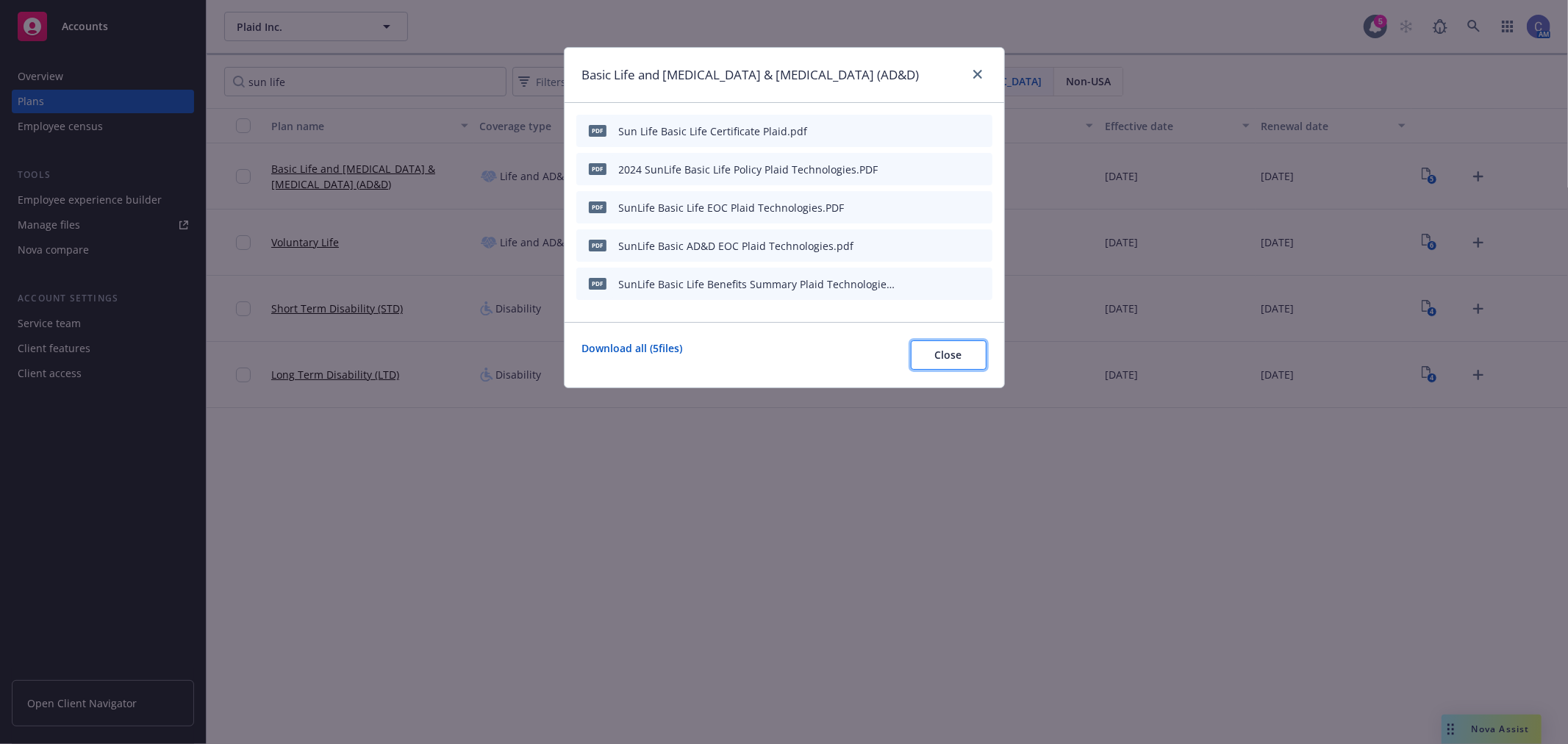
click at [959, 358] on span "Close" at bounding box center [949, 355] width 27 height 14
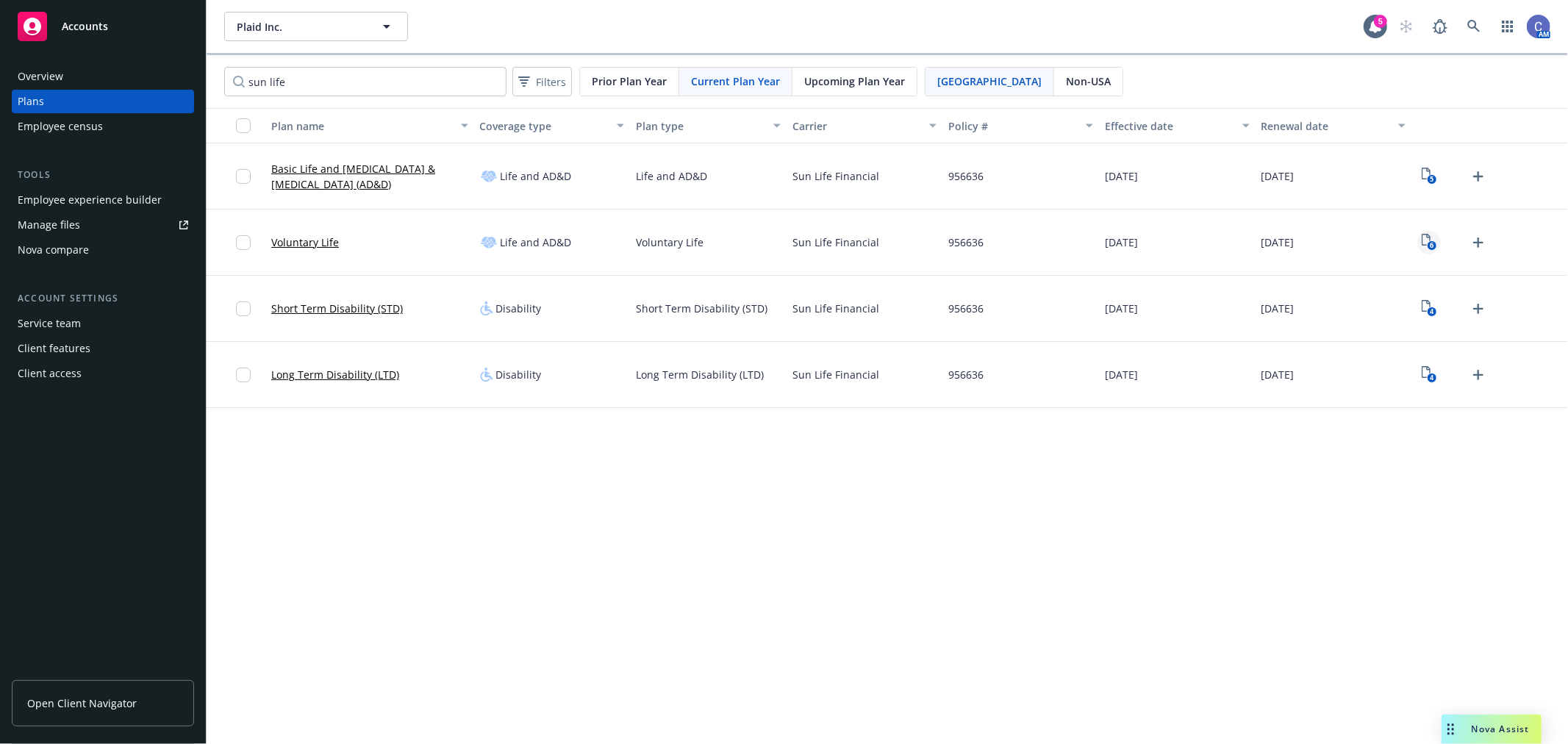
click at [1422, 240] on icon "View Plan Documents" at bounding box center [1426, 240] width 9 height 12
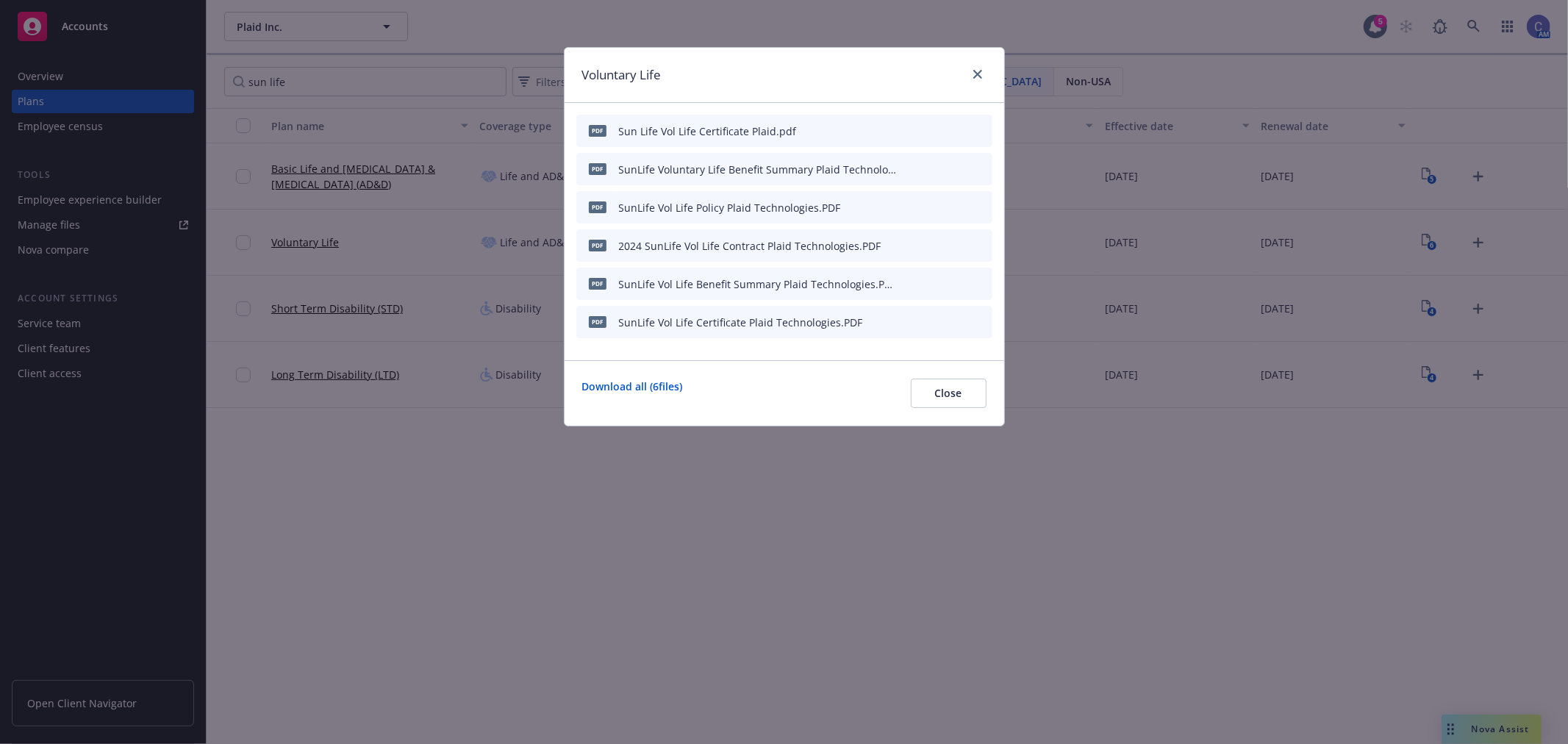
click at [956, 284] on icon "preview file" at bounding box center [955, 284] width 14 height 11
click at [950, 280] on icon "preview file" at bounding box center [955, 284] width 14 height 11
click at [959, 167] on icon "preview file" at bounding box center [955, 169] width 14 height 11
drag, startPoint x: 952, startPoint y: 319, endPoint x: 932, endPoint y: 186, distance: 134.5
click at [932, 186] on div "pdf Sun Life Vol Life Certificate Plaid.pdf PDF SunLife Voluntary Life Benefit …" at bounding box center [784, 227] width 416 height 224
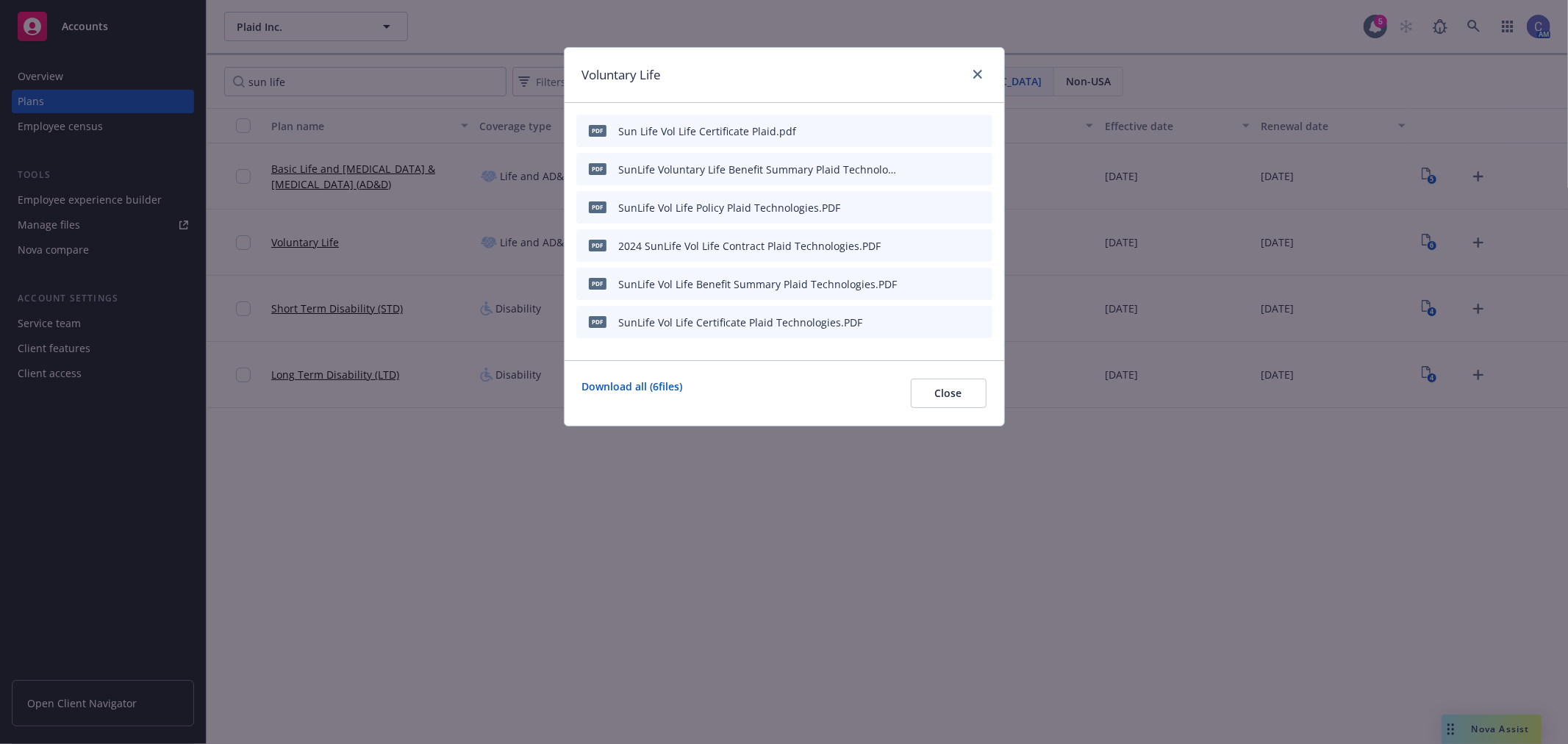
click at [953, 126] on icon "preview file" at bounding box center [955, 130] width 14 height 11
click at [943, 386] on span "Close" at bounding box center [949, 392] width 27 height 14
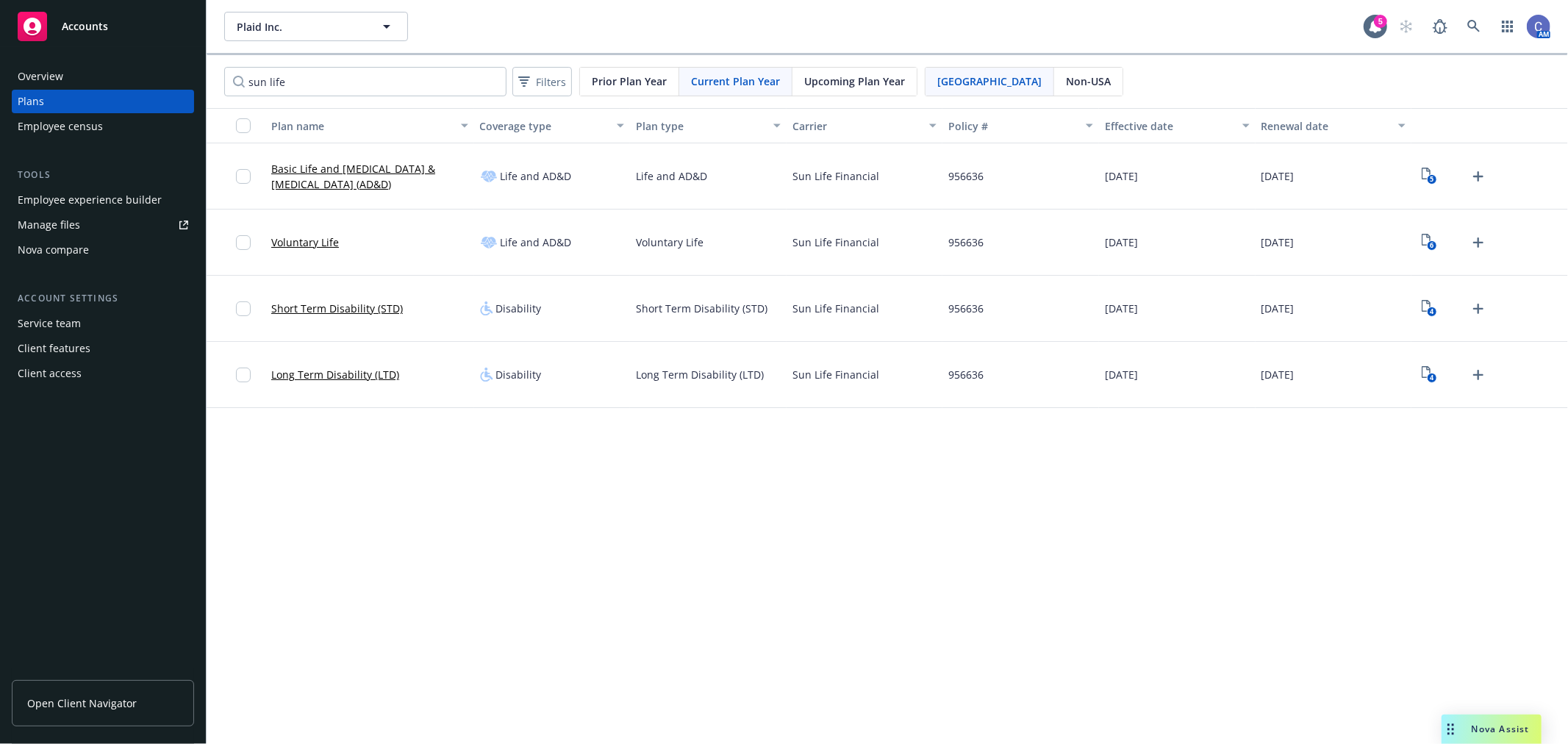
click at [135, 199] on div "Employee experience builder" at bounding box center [89, 200] width 144 height 23
click at [1421, 240] on link "6" at bounding box center [1429, 242] width 23 height 23
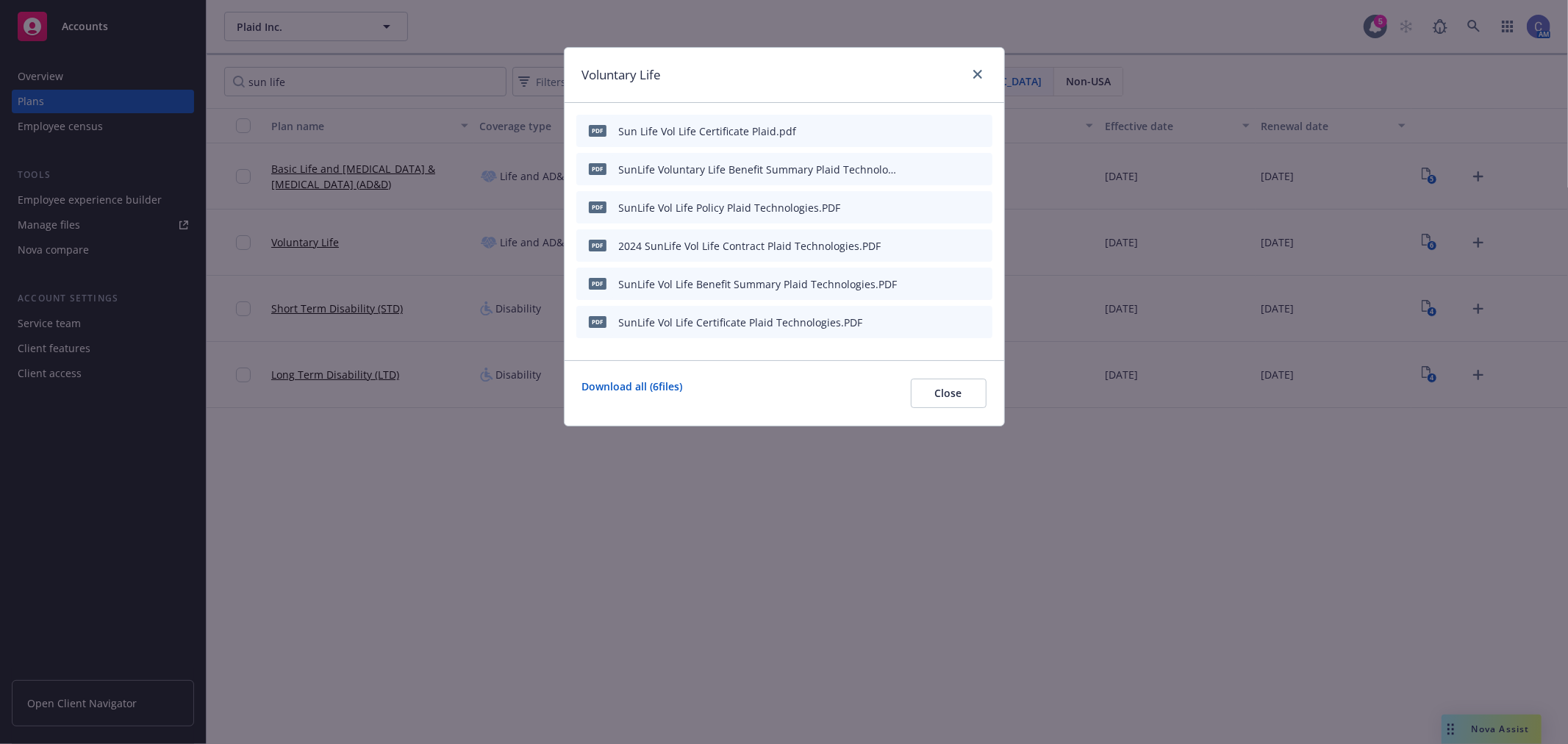
click at [953, 163] on icon "preview file" at bounding box center [955, 169] width 14 height 11
click at [928, 397] on button "Close" at bounding box center [949, 393] width 76 height 29
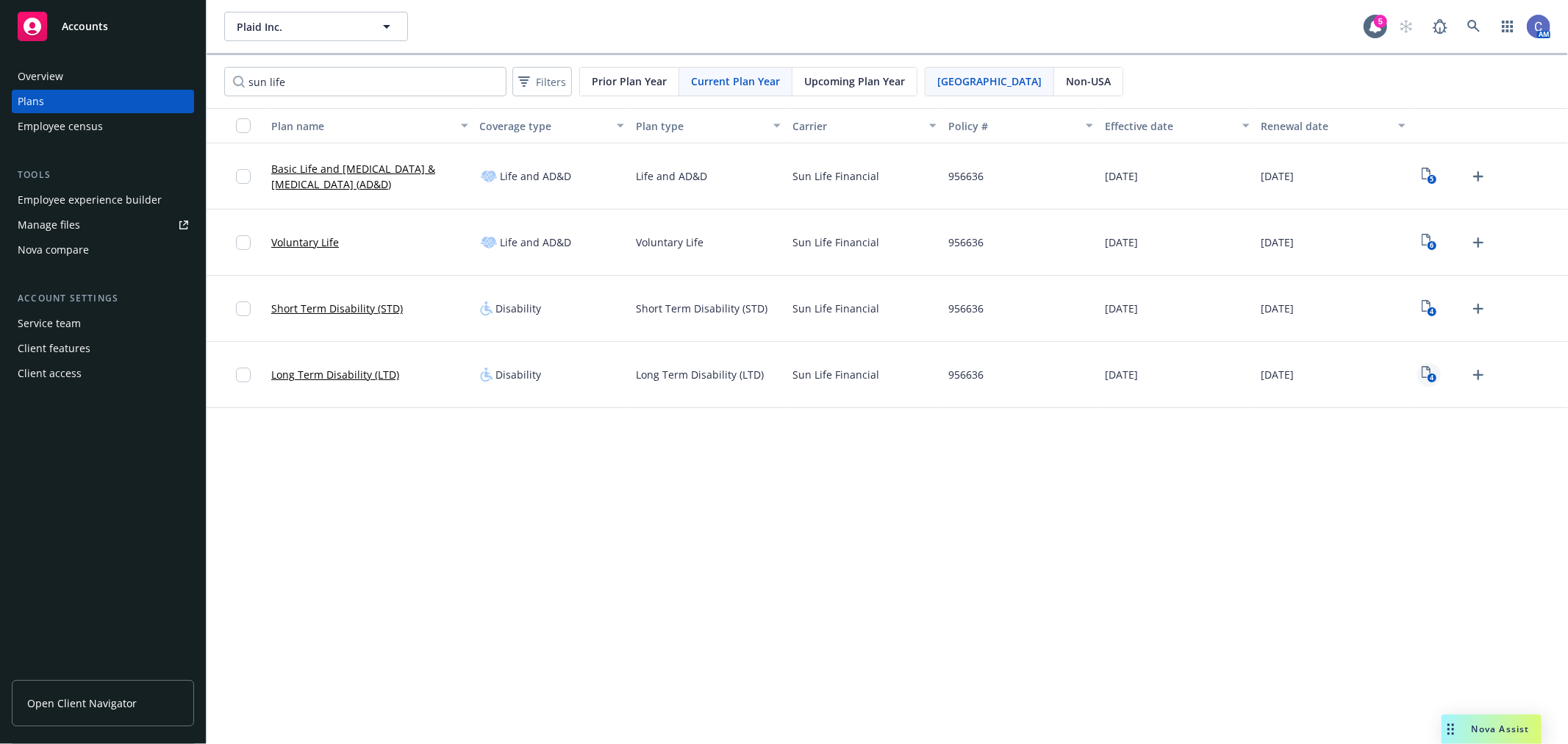
click at [1422, 380] on icon "4" at bounding box center [1429, 374] width 15 height 17
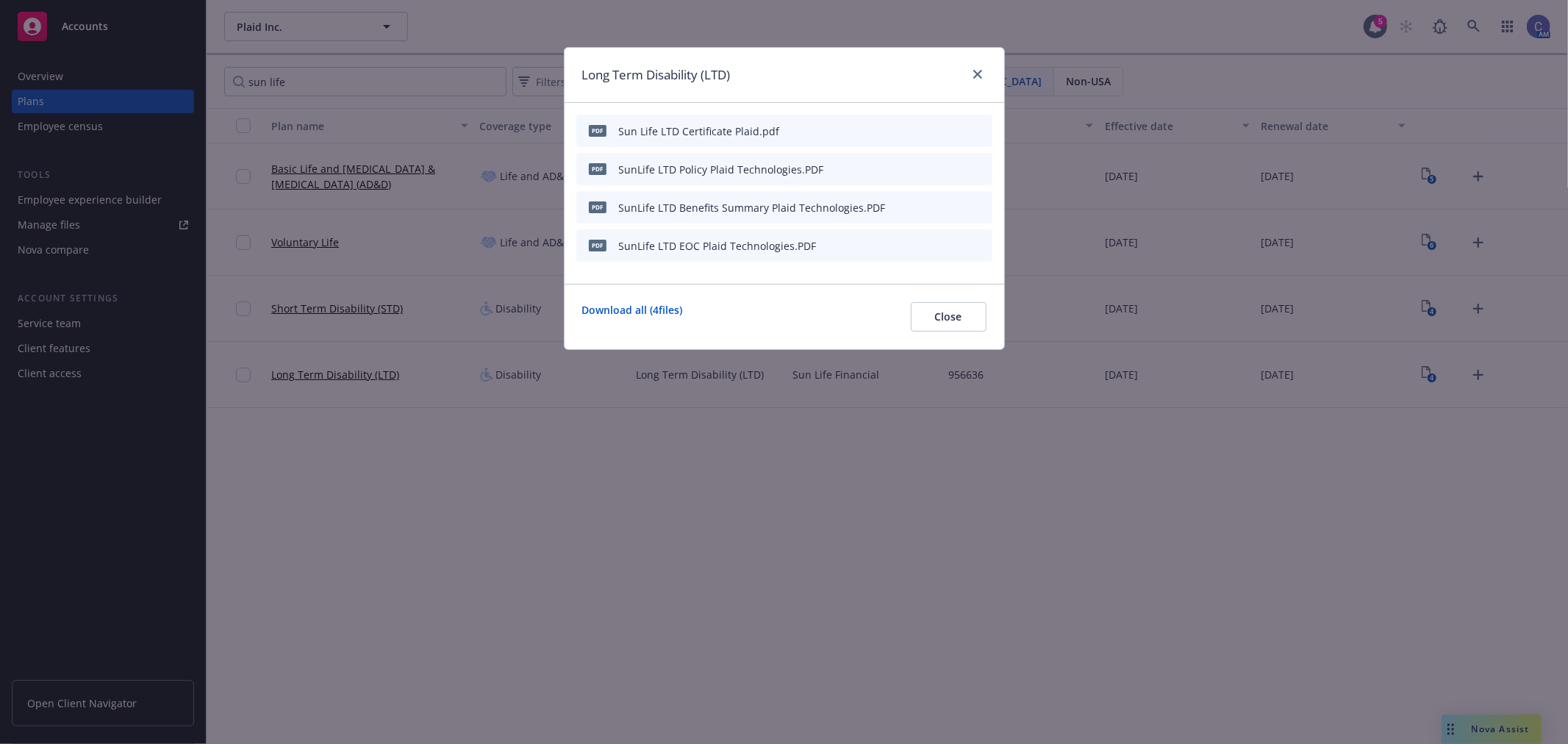
click at [951, 202] on icon "preview file" at bounding box center [955, 206] width 14 height 11
